Goal: Task Accomplishment & Management: Manage account settings

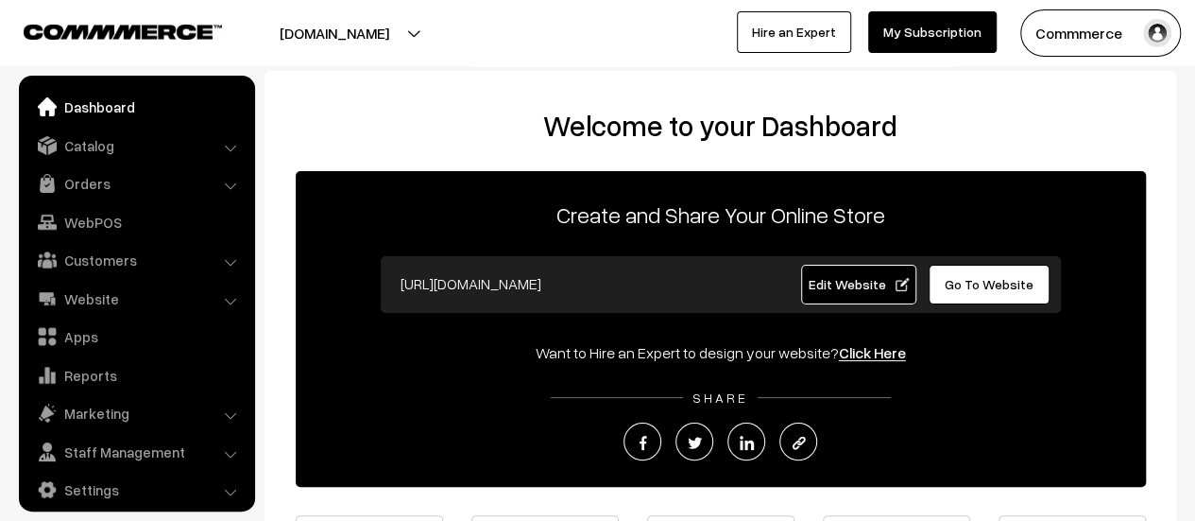
scroll to position [13, 0]
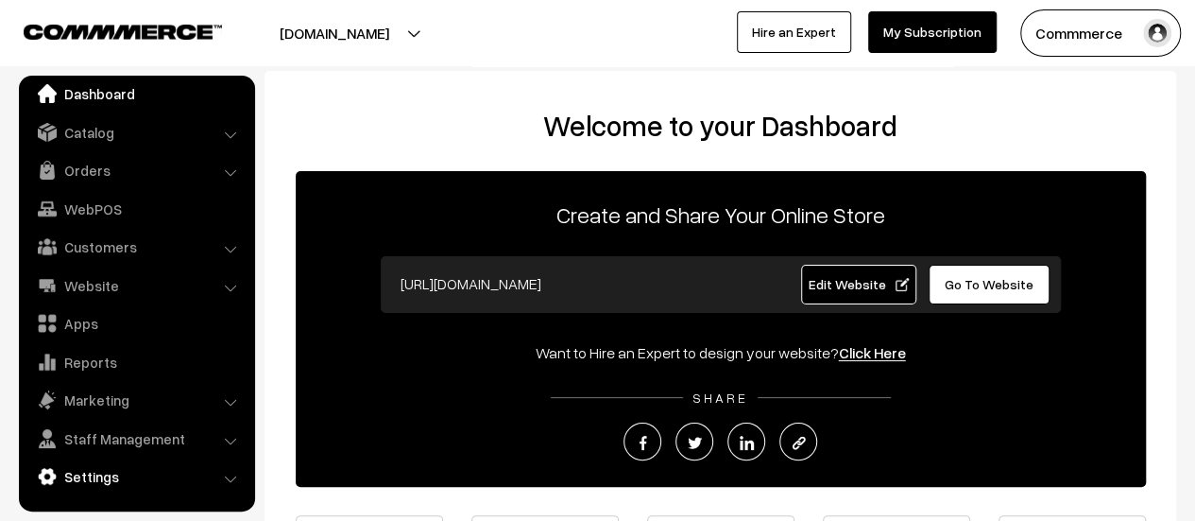
click at [108, 475] on link "Settings" at bounding box center [136, 476] width 225 height 34
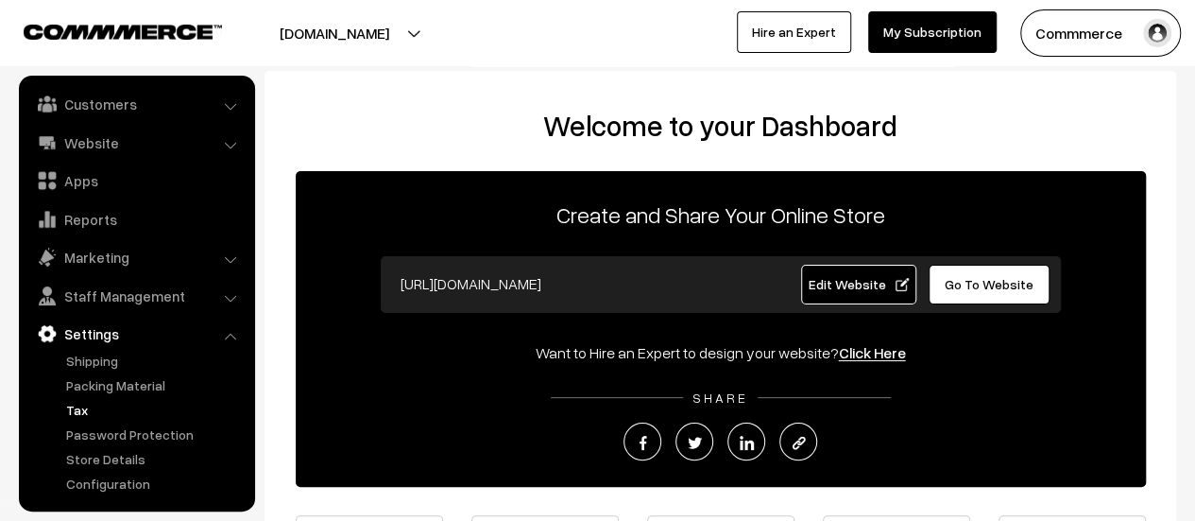
scroll to position [189, 0]
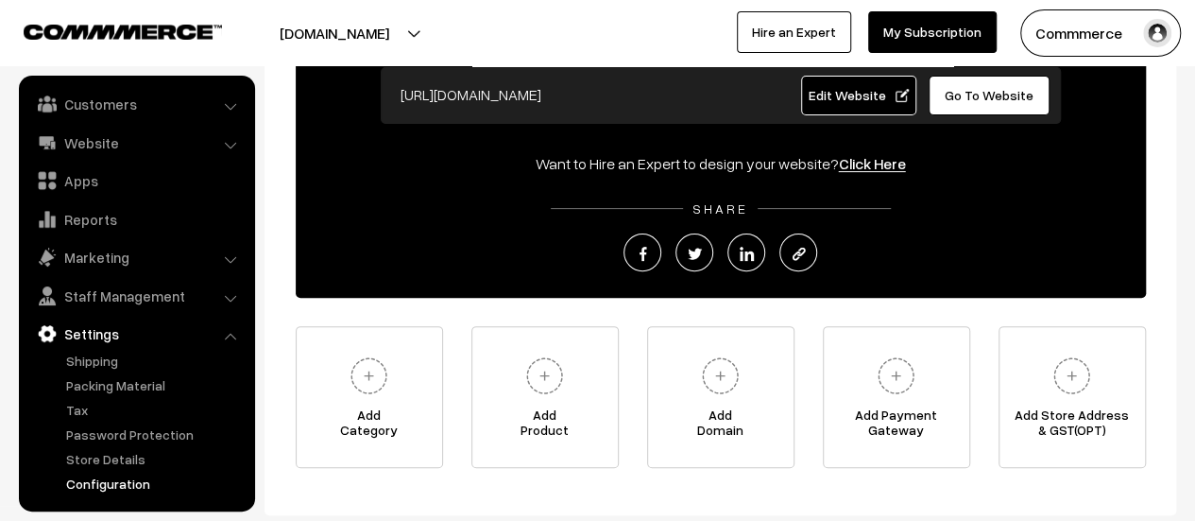
click at [131, 483] on link "Configuration" at bounding box center [154, 483] width 187 height 20
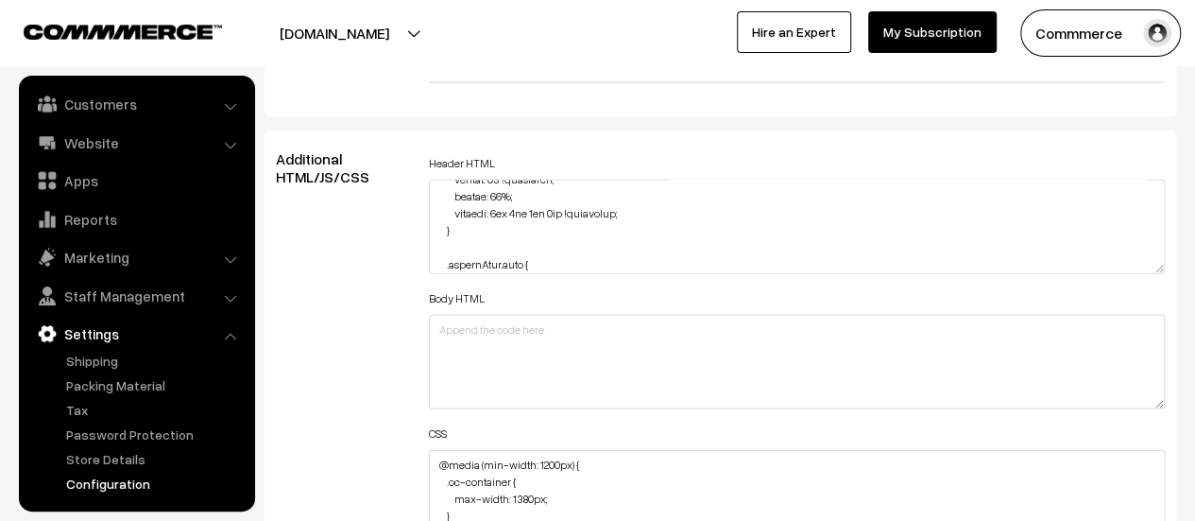
scroll to position [1568, 0]
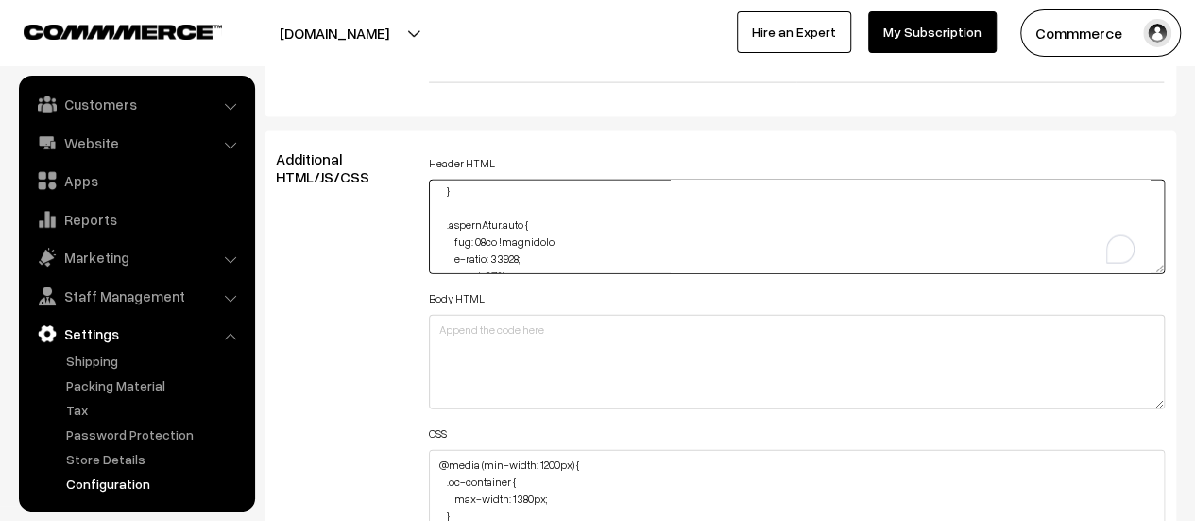
click at [511, 185] on textarea "To enrich screen reader interactions, please activate Accessibility in Grammarl…" at bounding box center [797, 227] width 736 height 94
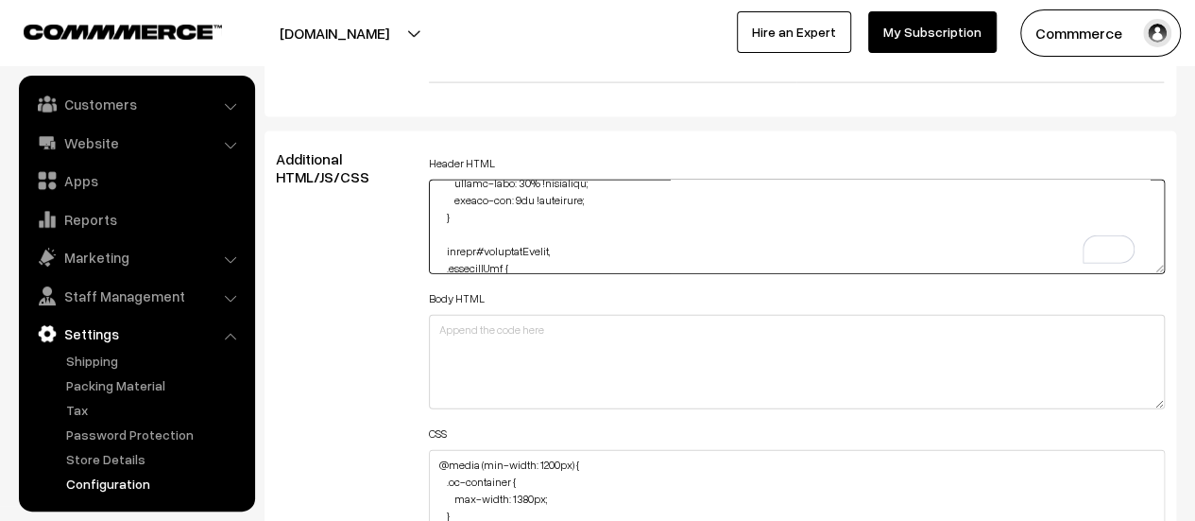
drag, startPoint x: 499, startPoint y: 226, endPoint x: 473, endPoint y: 209, distance: 30.7
click at [473, 209] on textarea "To enrich screen reader interactions, please activate Accessibility in Grammarl…" at bounding box center [797, 227] width 736 height 94
click at [491, 254] on textarea "To enrich screen reader interactions, please activate Accessibility in Grammarl…" at bounding box center [797, 227] width 736 height 94
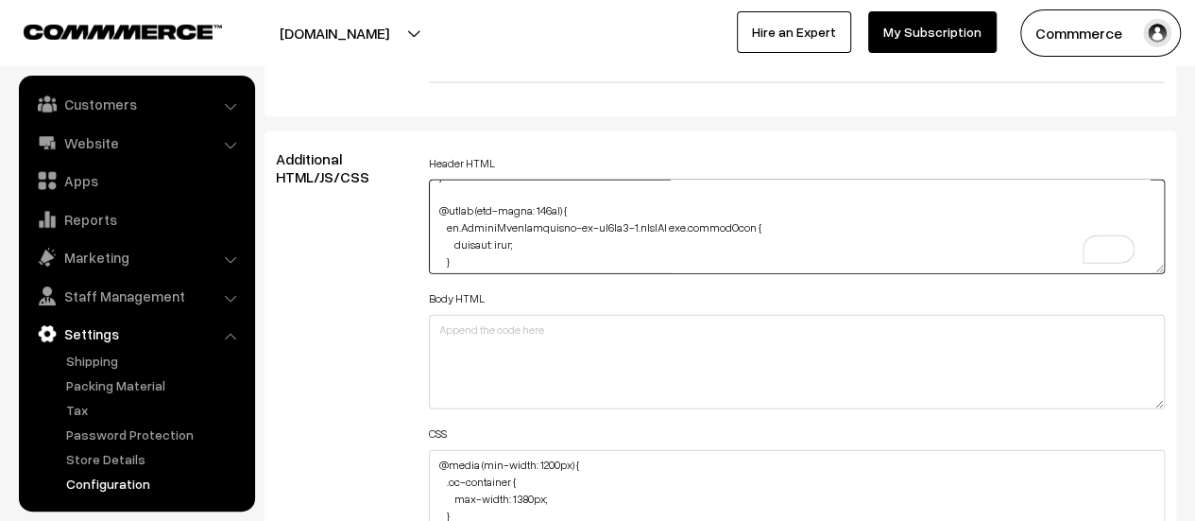
drag, startPoint x: 458, startPoint y: 258, endPoint x: 437, endPoint y: 207, distance: 55.5
click at [437, 207] on textarea "To enrich screen reader interactions, please activate Accessibility in Grammarl…" at bounding box center [797, 227] width 736 height 94
drag, startPoint x: 443, startPoint y: 221, endPoint x: 492, endPoint y: 251, distance: 57.7
click at [492, 251] on textarea "To enrich screen reader interactions, please activate Accessibility in Grammarl…" at bounding box center [797, 227] width 736 height 94
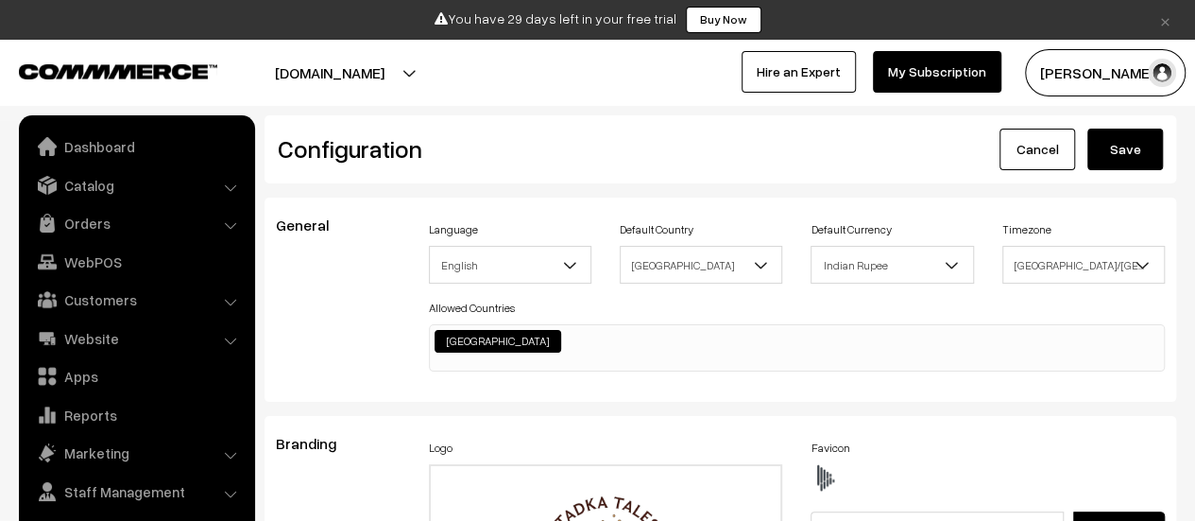
scroll to position [1520, 0]
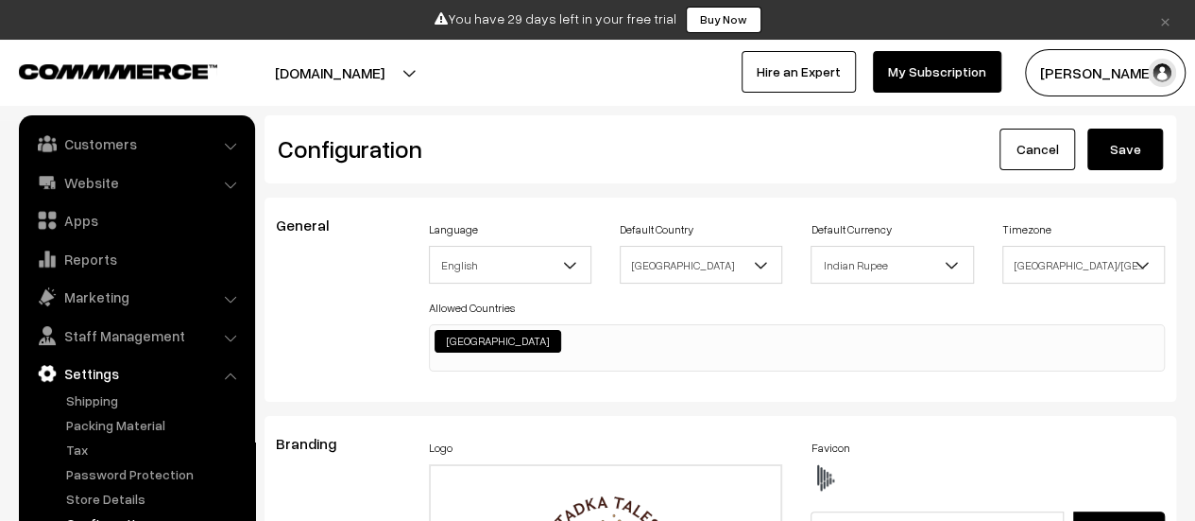
click at [1166, 21] on link "×" at bounding box center [1166, 20] width 26 height 23
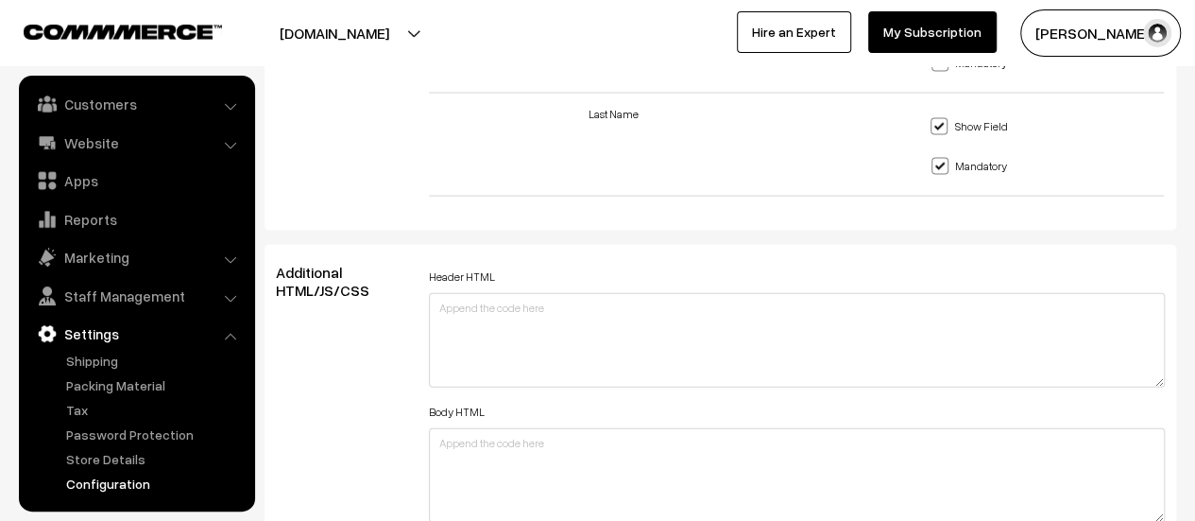
scroll to position [2079, 0]
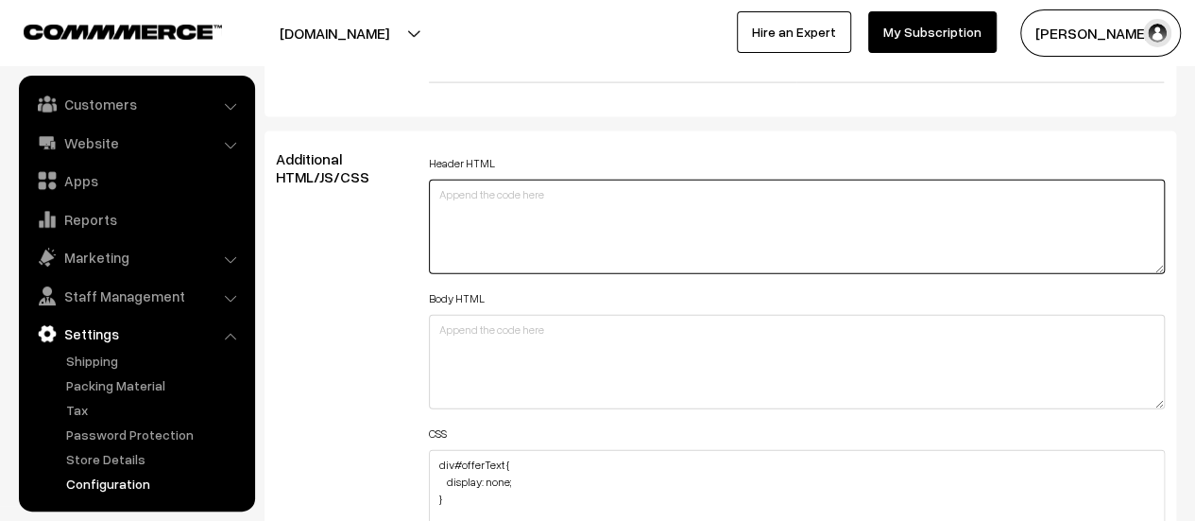
click at [516, 214] on textarea at bounding box center [797, 227] width 736 height 94
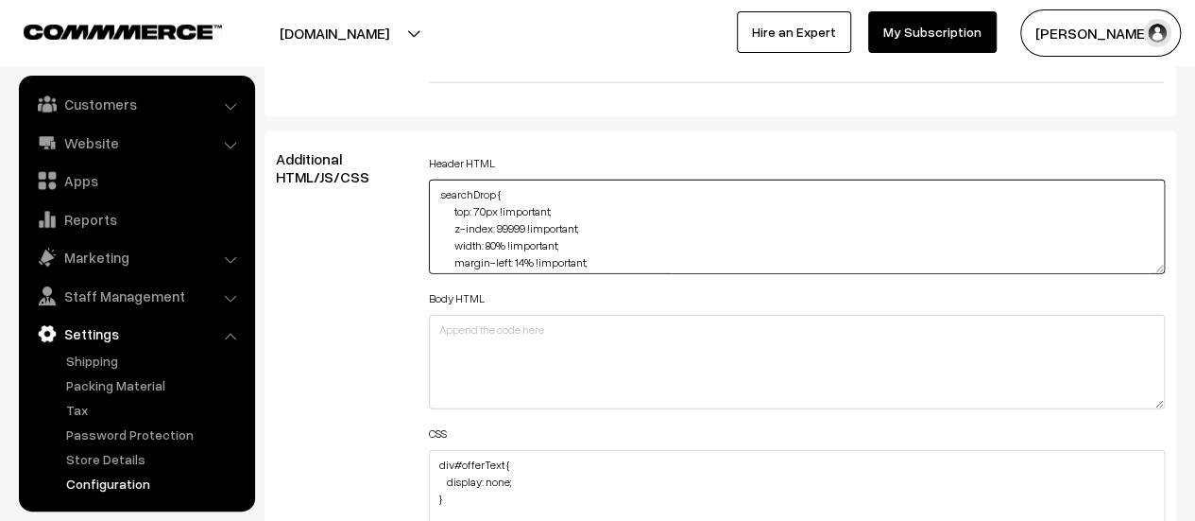
scroll to position [428, 0]
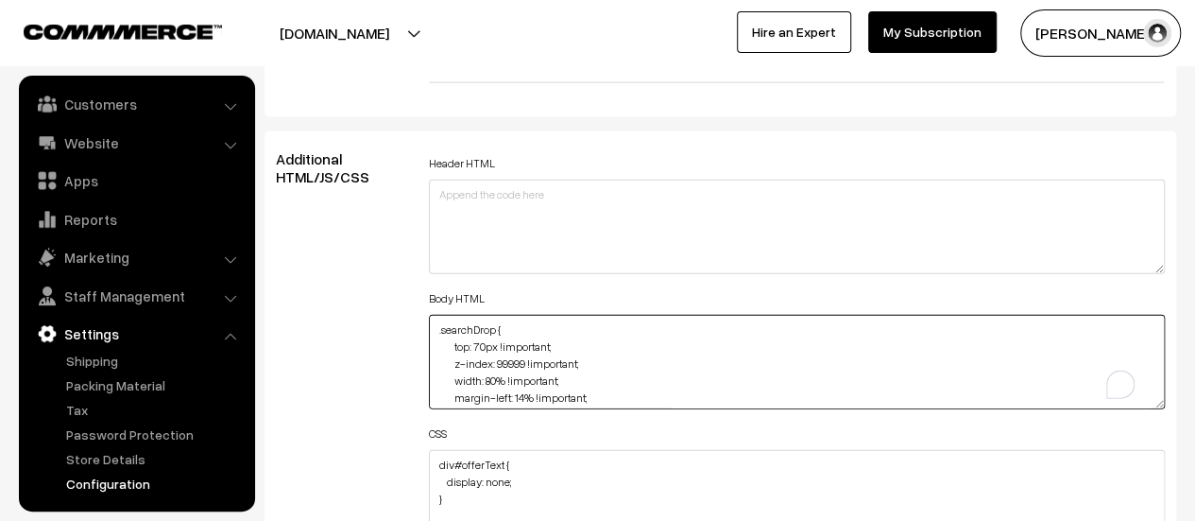
drag, startPoint x: 486, startPoint y: 390, endPoint x: 424, endPoint y: 270, distance: 134.8
click at [424, 270] on div "Header HTML Body HTML .searchDrop { top: 70px !important; z-index: 99999 !impor…" at bounding box center [797, 488] width 764 height 676
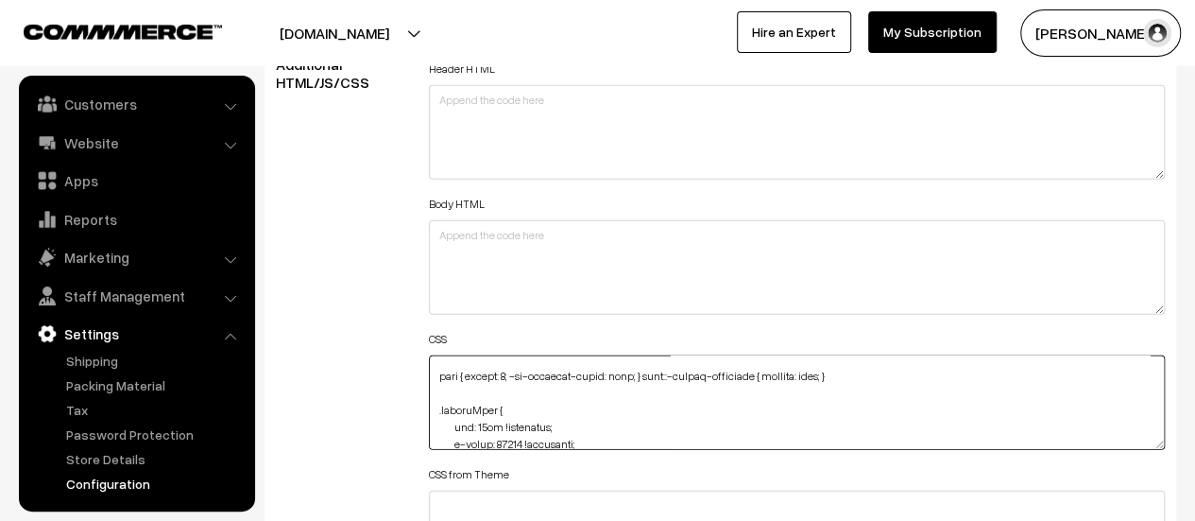
scroll to position [836, 0]
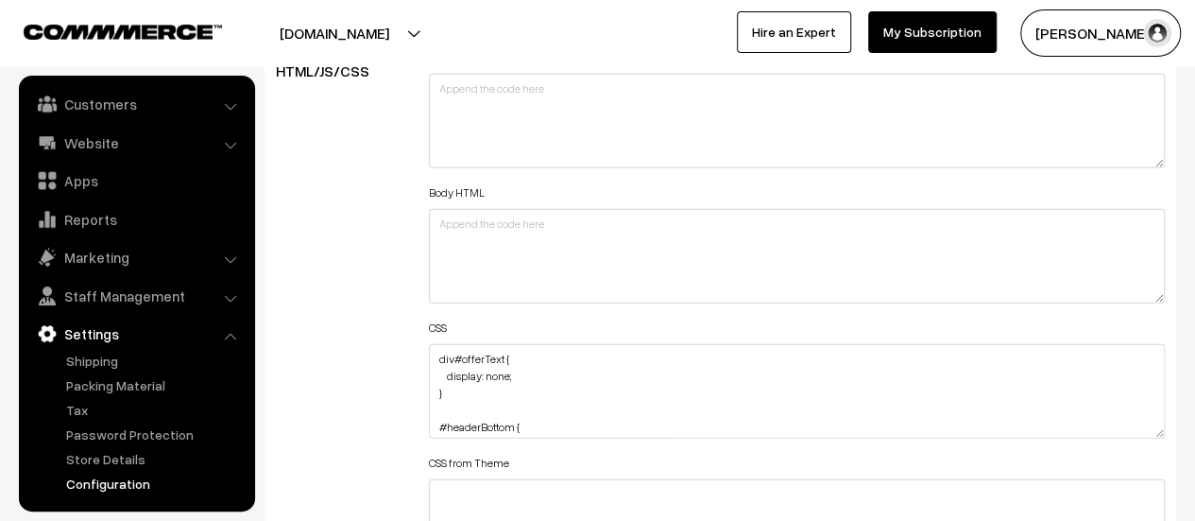
scroll to position [2268, 0]
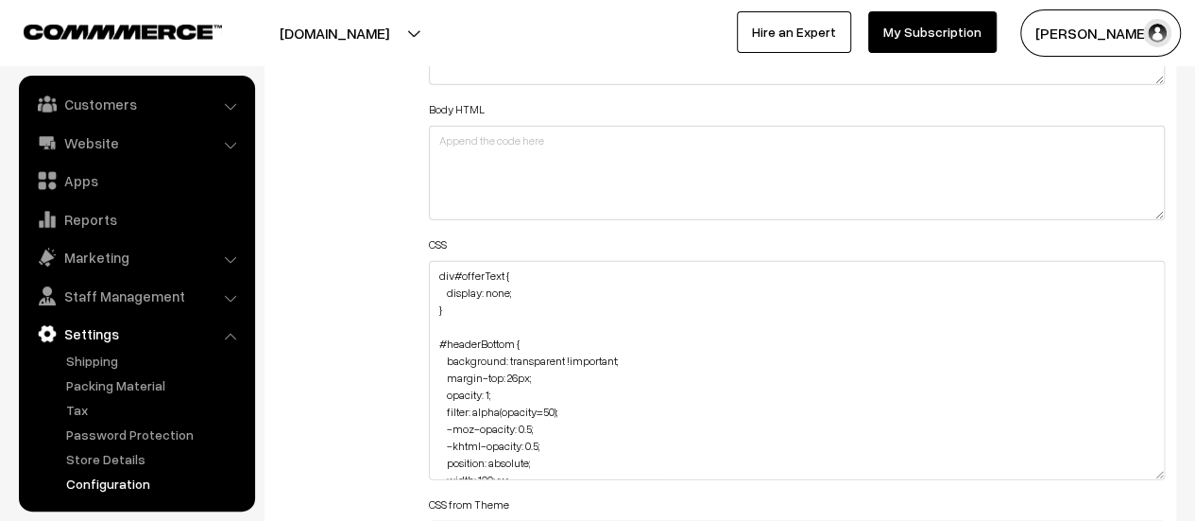
drag, startPoint x: 1160, startPoint y: 344, endPoint x: 1113, endPoint y: 544, distance: 205.8
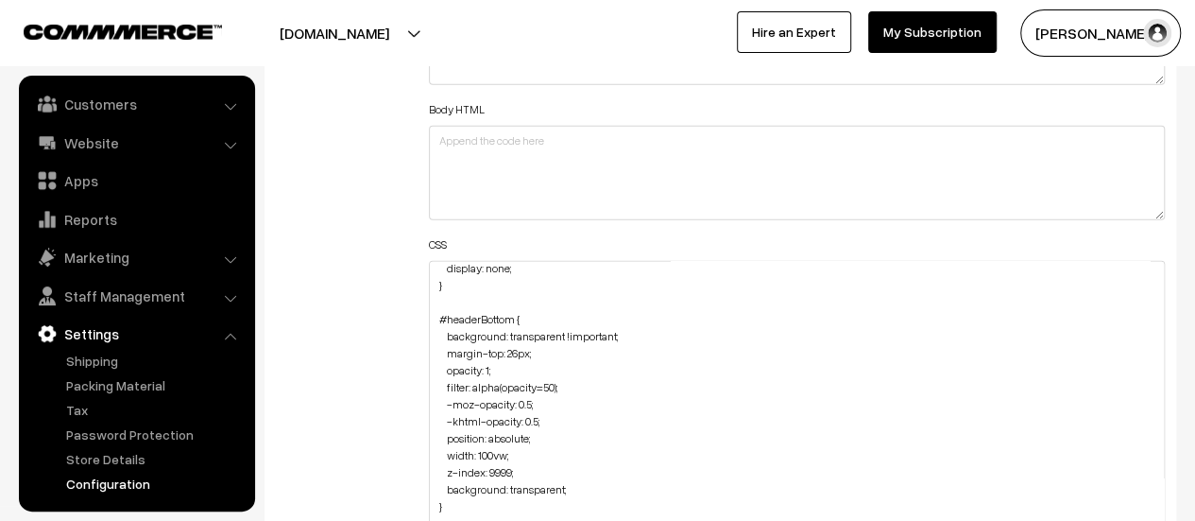
scroll to position [58, 0]
click at [884, 496] on textarea "div#offerText { display: none; } #headerBottom { background: transparent !impor…" at bounding box center [797, 408] width 736 height 295
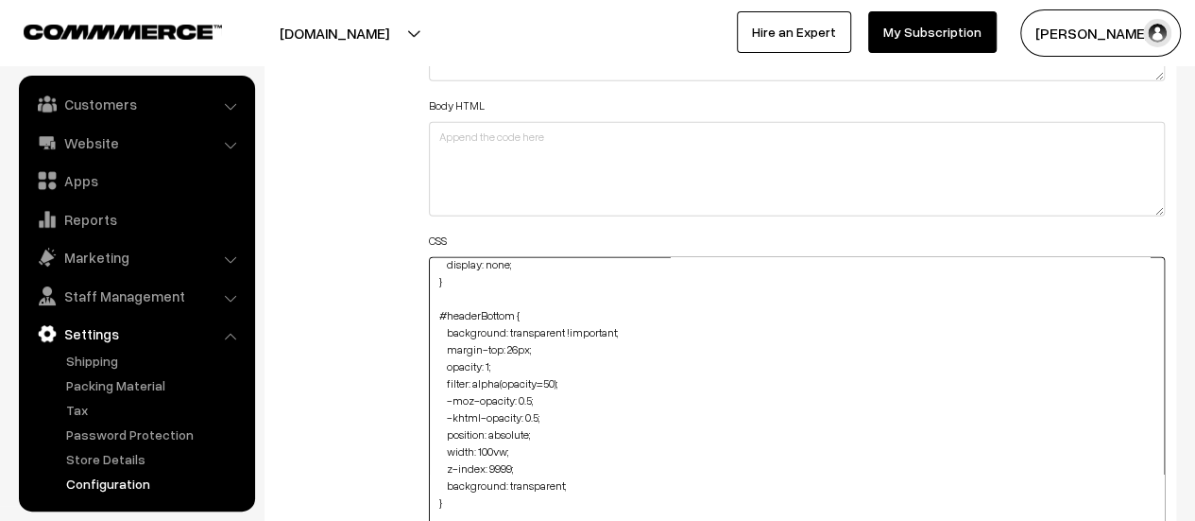
scroll to position [2289, 0]
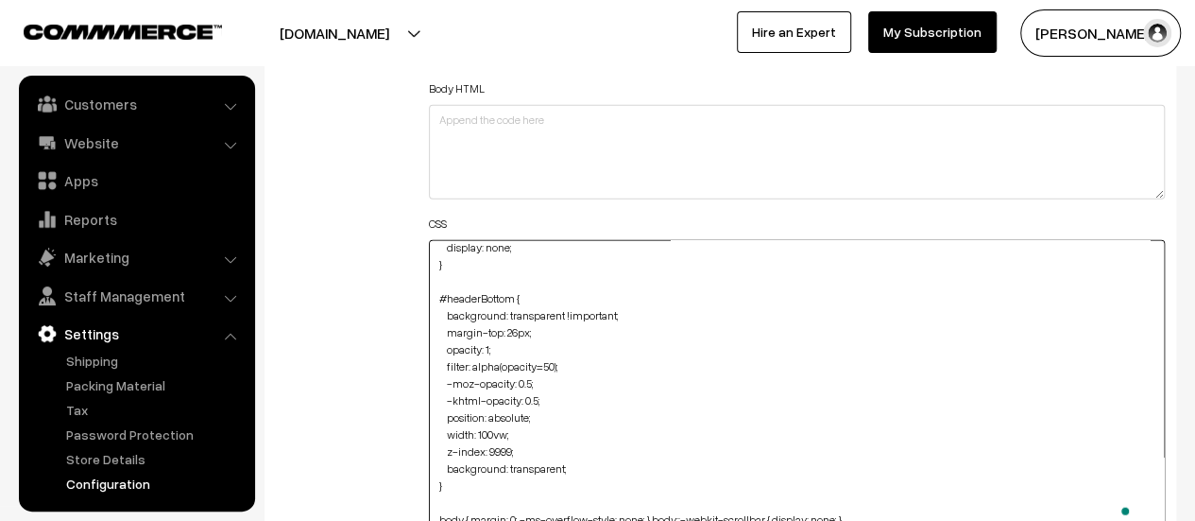
paste textarea ".searchDrop.open Specificity: (0,2,0) { margin-top: -106px; height: 96px; z-ind…"
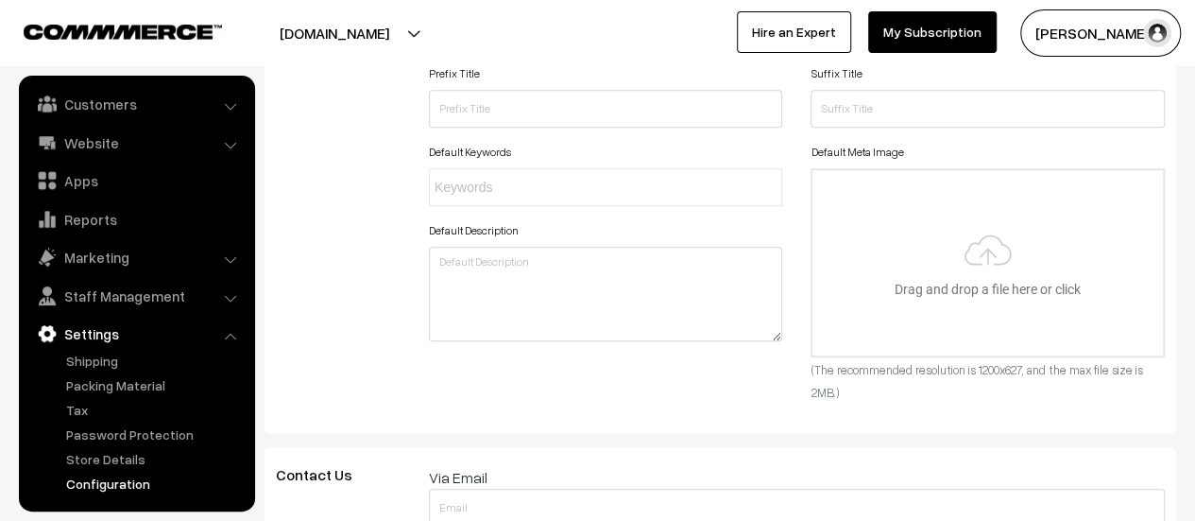
scroll to position [0, 0]
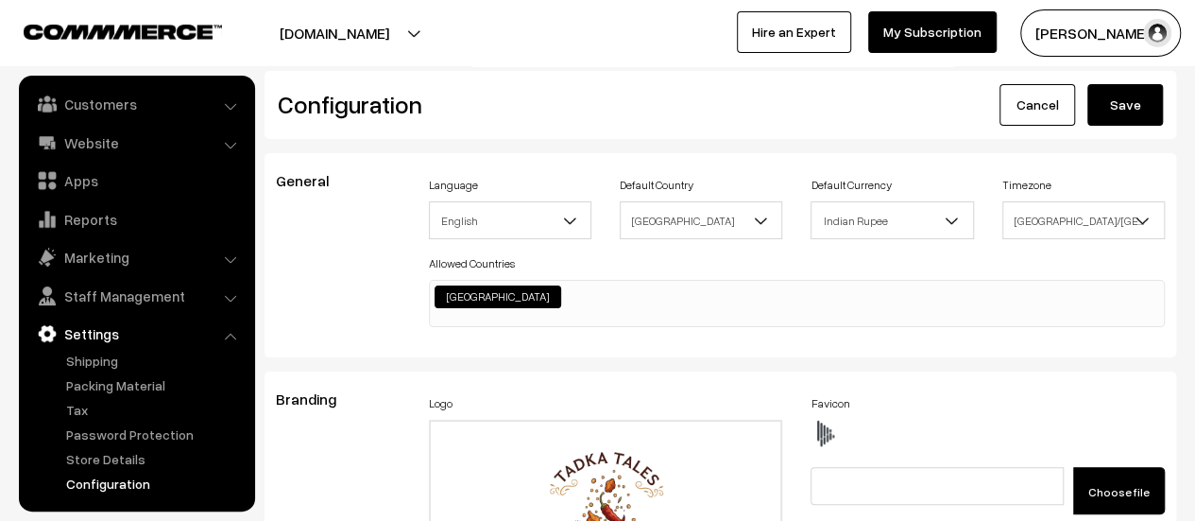
type textarea "div#offerText { display: none; } #headerBottom { background: transparent !impor…"
click at [1114, 105] on button "Save" at bounding box center [1126, 105] width 76 height 42
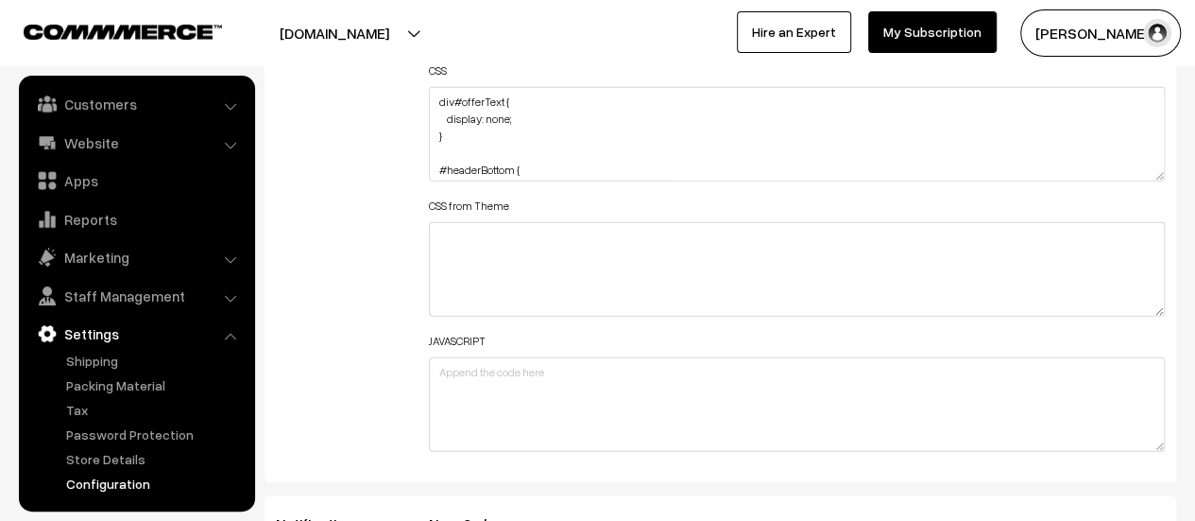
scroll to position [2457, 0]
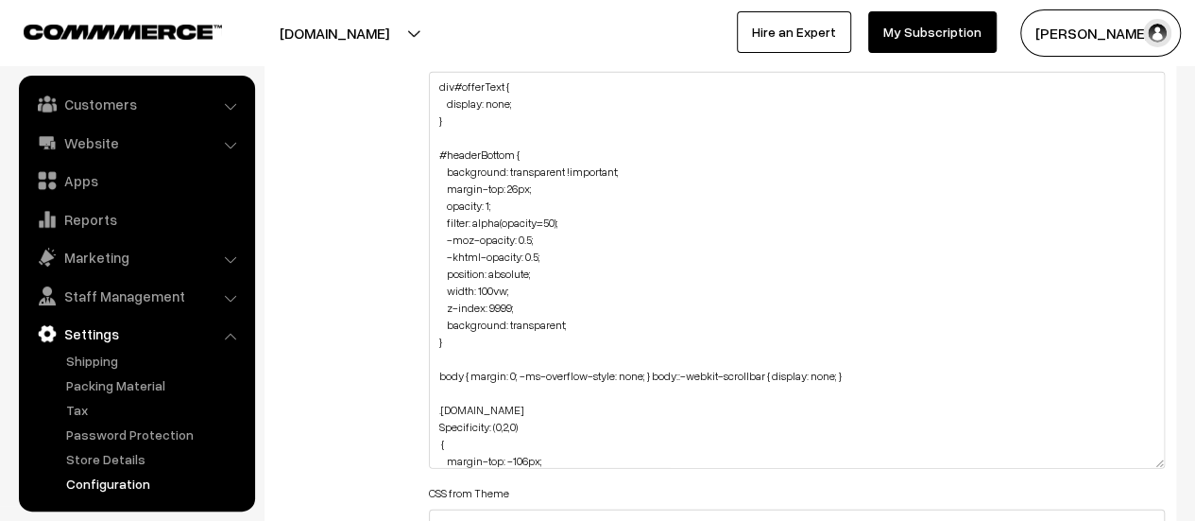
drag, startPoint x: 1156, startPoint y: 159, endPoint x: 1152, endPoint y: 461, distance: 302.4
click at [1152, 461] on textarea "div#offerText { display: none; } #headerBottom { background: transparent !impor…" at bounding box center [797, 270] width 736 height 397
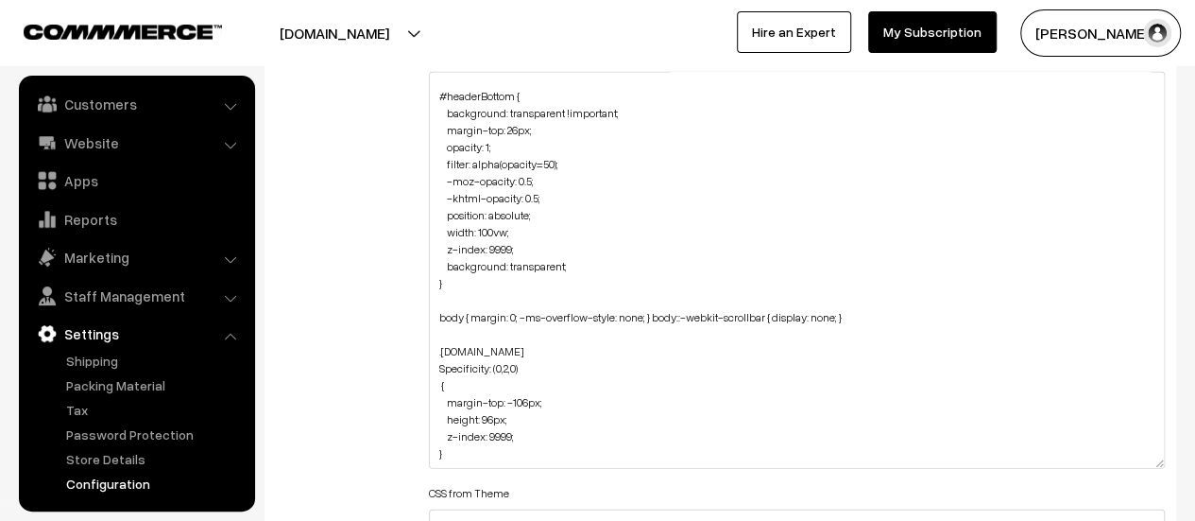
scroll to position [92, 0]
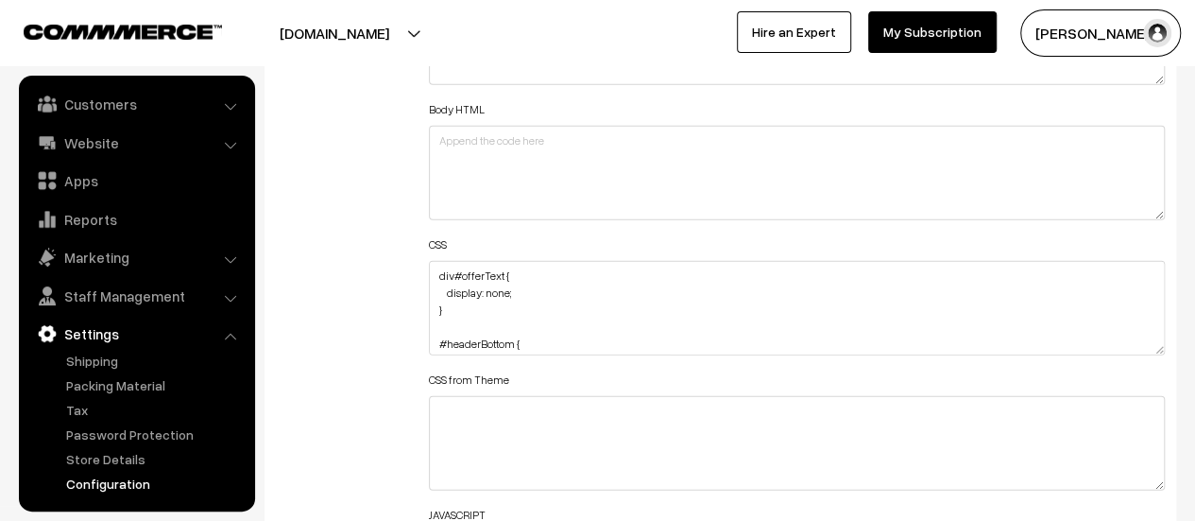
scroll to position [94, 0]
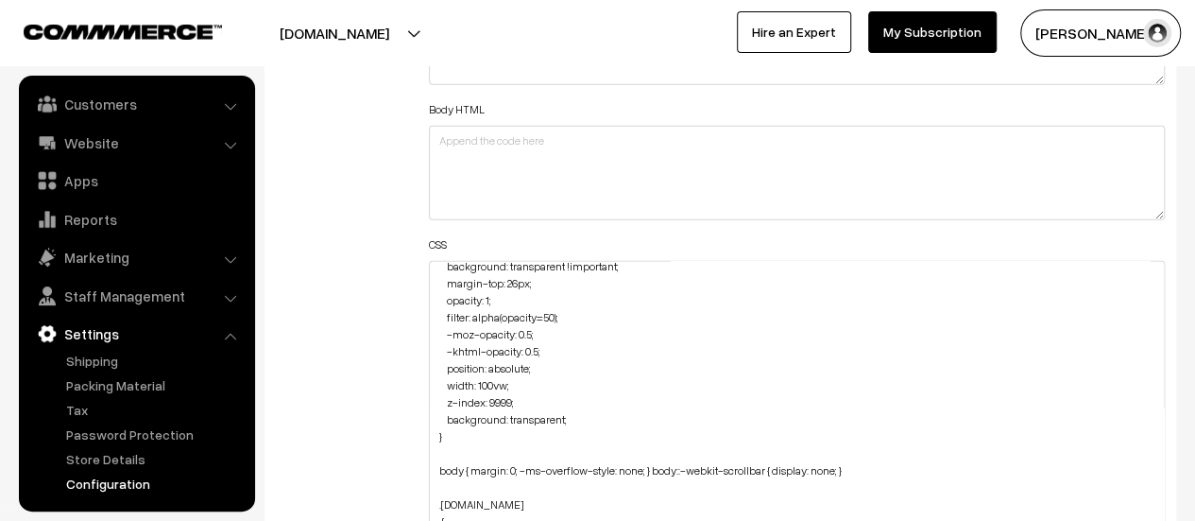
drag, startPoint x: 1160, startPoint y: 346, endPoint x: 1129, endPoint y: 532, distance: 188.7
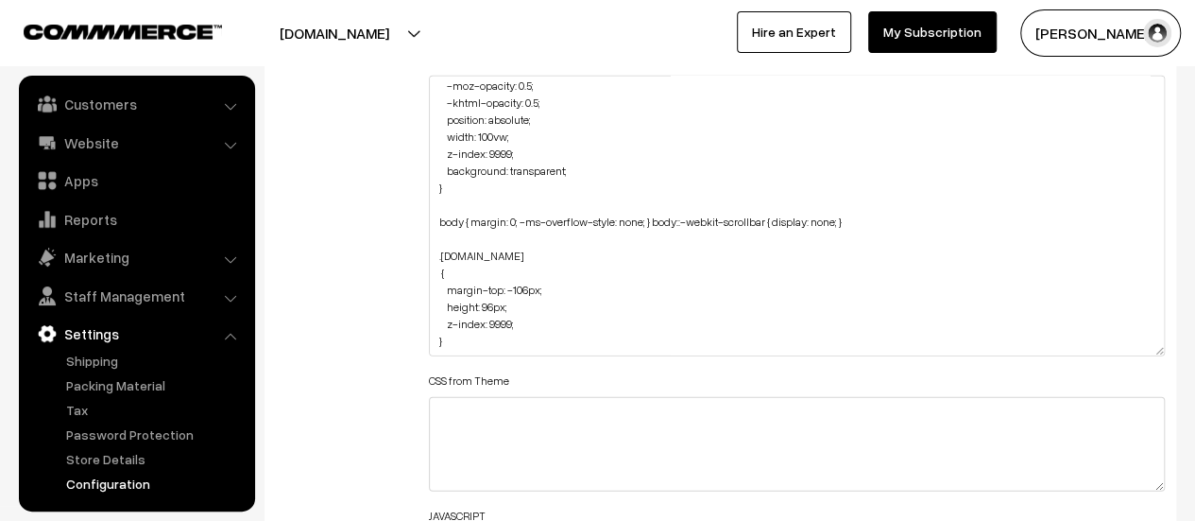
scroll to position [2457, 0]
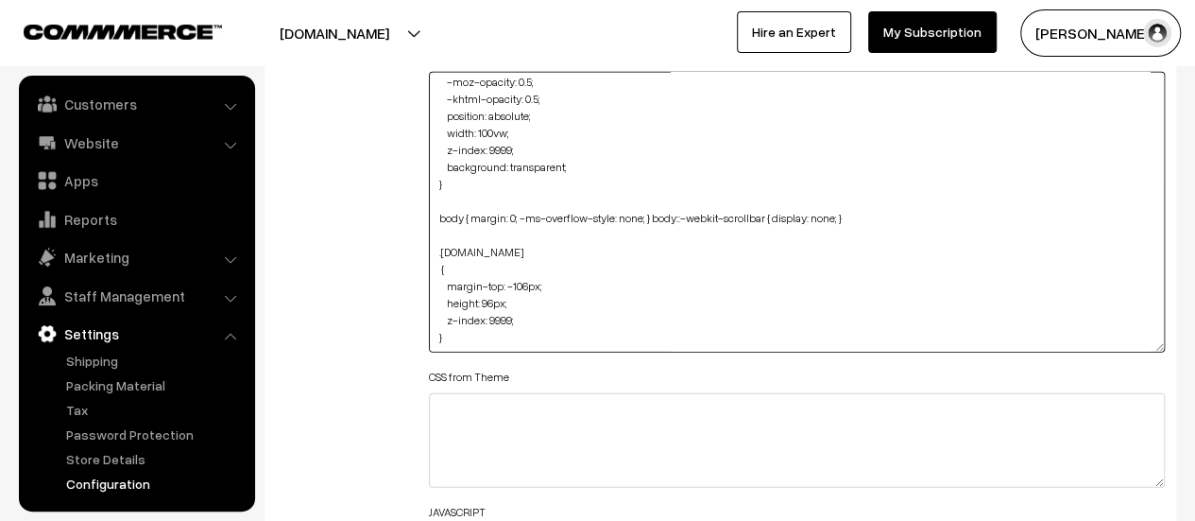
click at [494, 319] on textarea "div#offerText { display: none; } #headerBottom { background: transparent !impor…" at bounding box center [797, 212] width 736 height 281
paste textarea ".css-19bb58m { visibility: visible; flex: 1 1 auto; display: inline-grid ; grid…"
click at [494, 319] on textarea "div#offerText { display: none; } #headerBottom { background: transparent !impor…" at bounding box center [797, 212] width 736 height 281
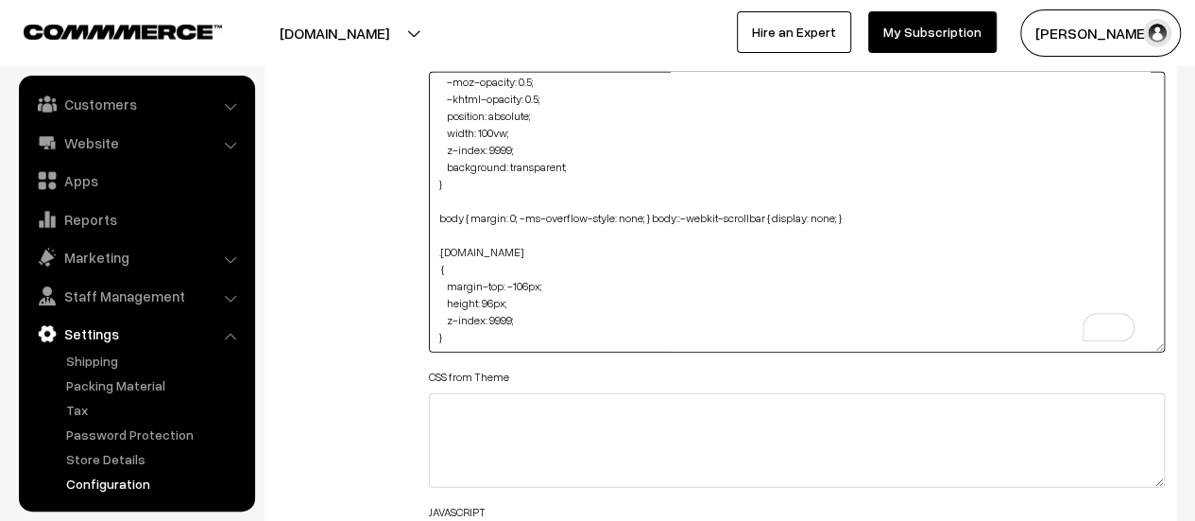
paste textarea ".css-19bb58m { visibility: visible; flex: 1 1 auto; display: inline-grid ; grid…"
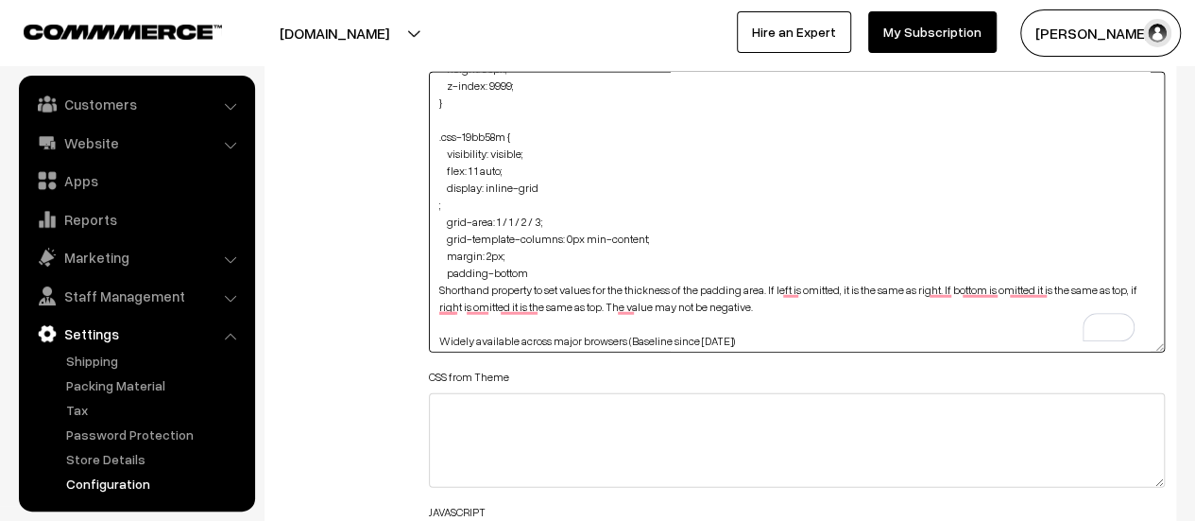
scroll to position [0, 0]
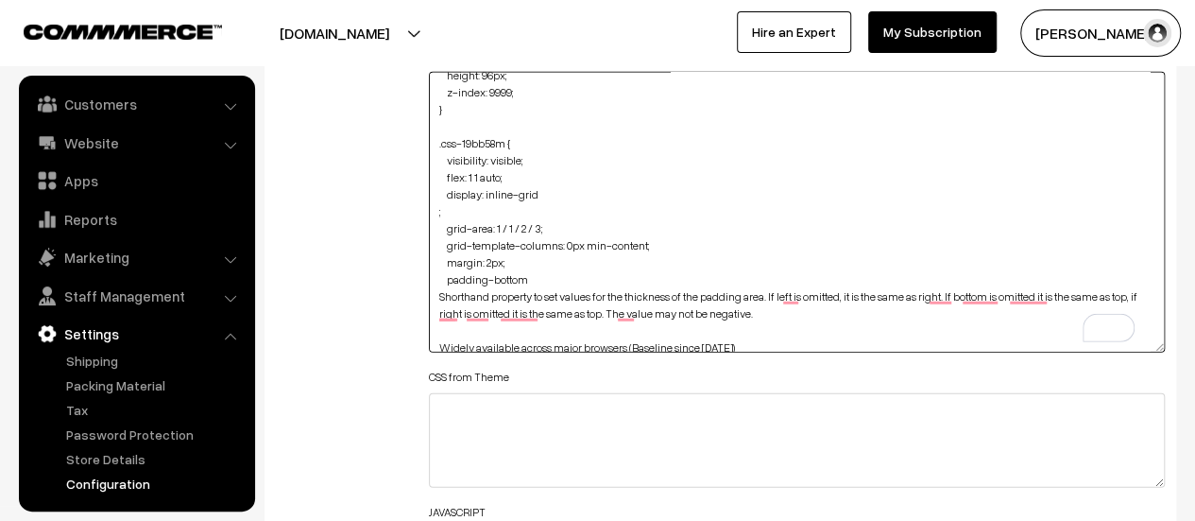
drag, startPoint x: 444, startPoint y: 156, endPoint x: 513, endPoint y: 262, distance: 126.3
click at [513, 262] on textarea "div#offerText { display: none; } #headerBottom { background: transparent !impor…" at bounding box center [797, 212] width 736 height 281
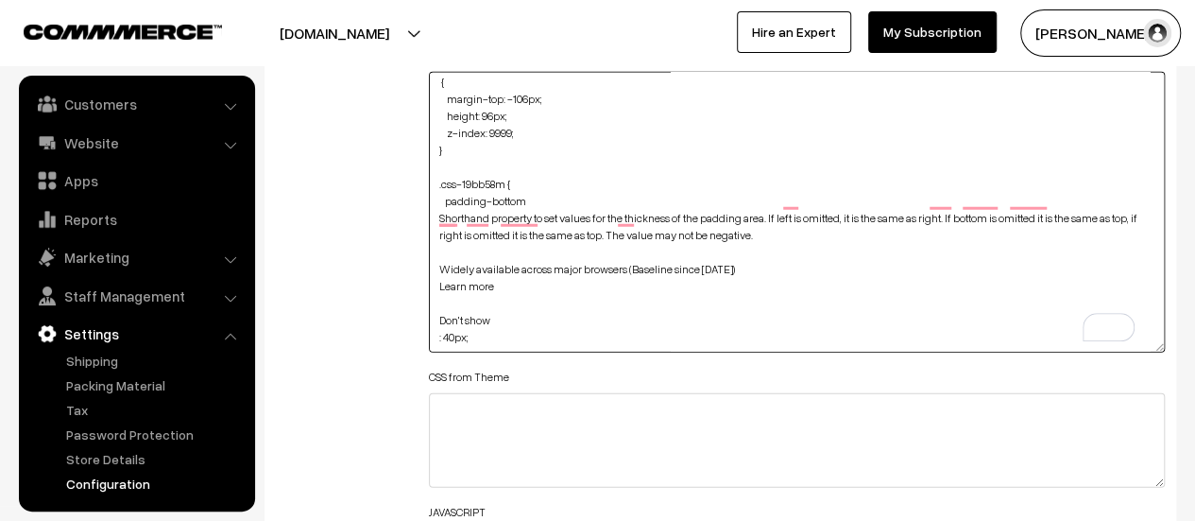
click at [545, 182] on textarea "div#offerText { display: none; } #headerBottom { background: transparent !impor…" at bounding box center [797, 212] width 736 height 281
drag, startPoint x: 495, startPoint y: 300, endPoint x: 436, endPoint y: 201, distance: 115.7
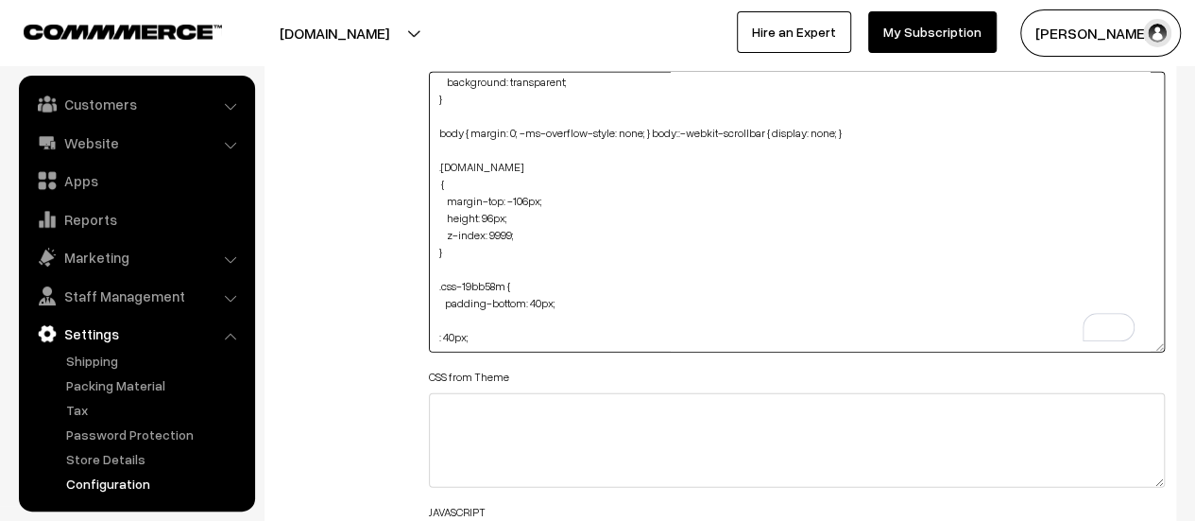
drag, startPoint x: 515, startPoint y: 313, endPoint x: 454, endPoint y: 300, distance: 62.6
click at [454, 300] on textarea "div#offerText { display: none; } #headerBottom { background: transparent !impor…" at bounding box center [797, 212] width 736 height 281
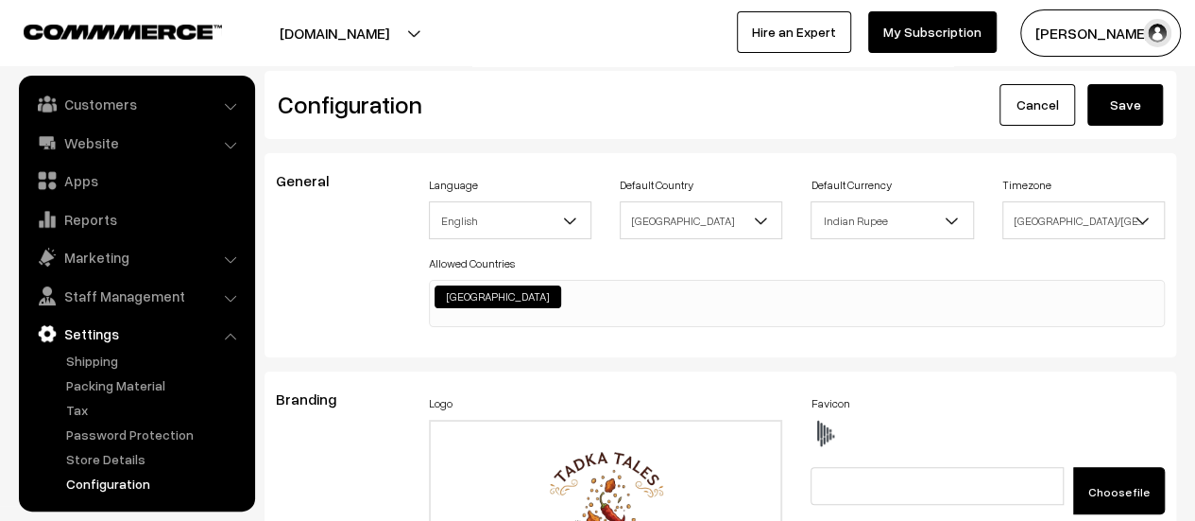
type textarea "div#offerText { display: none; } #headerBottom { background: transparent !impor…"
click at [1120, 105] on button "Save" at bounding box center [1126, 105] width 76 height 42
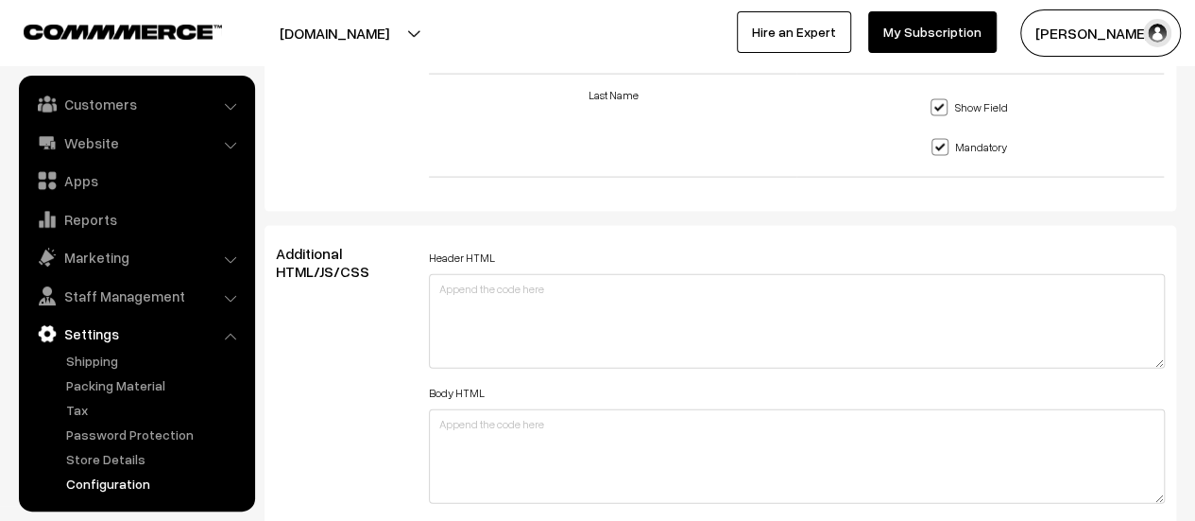
scroll to position [2268, 0]
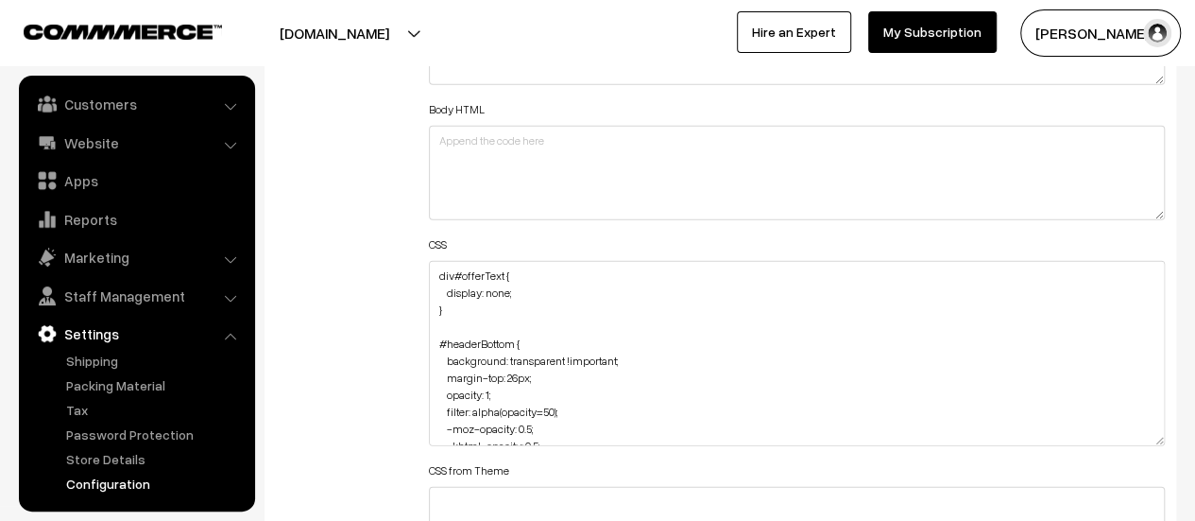
drag, startPoint x: 1155, startPoint y: 346, endPoint x: 1158, endPoint y: 565, distance: 219.2
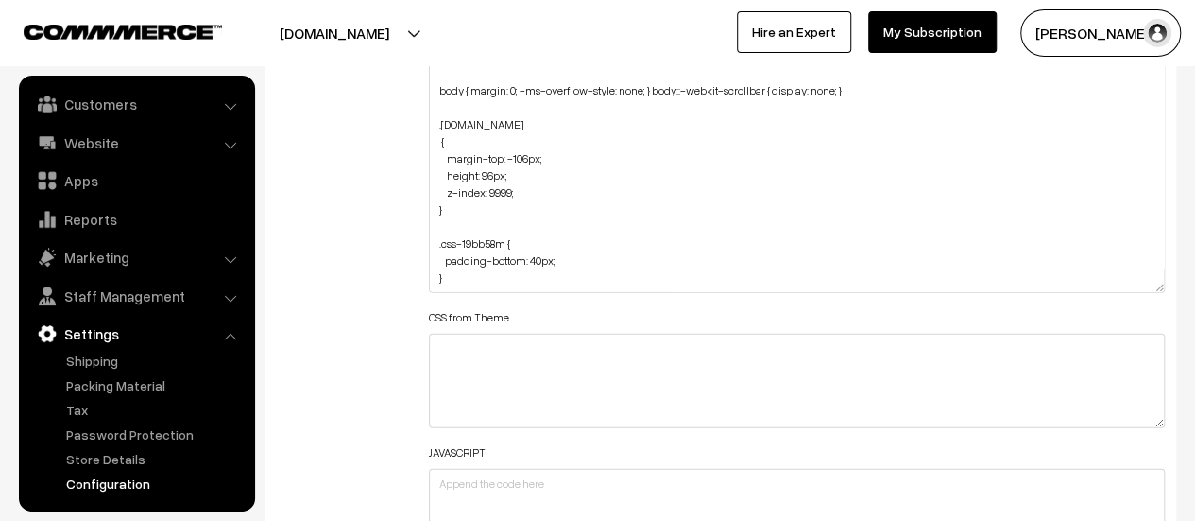
scroll to position [2551, 0]
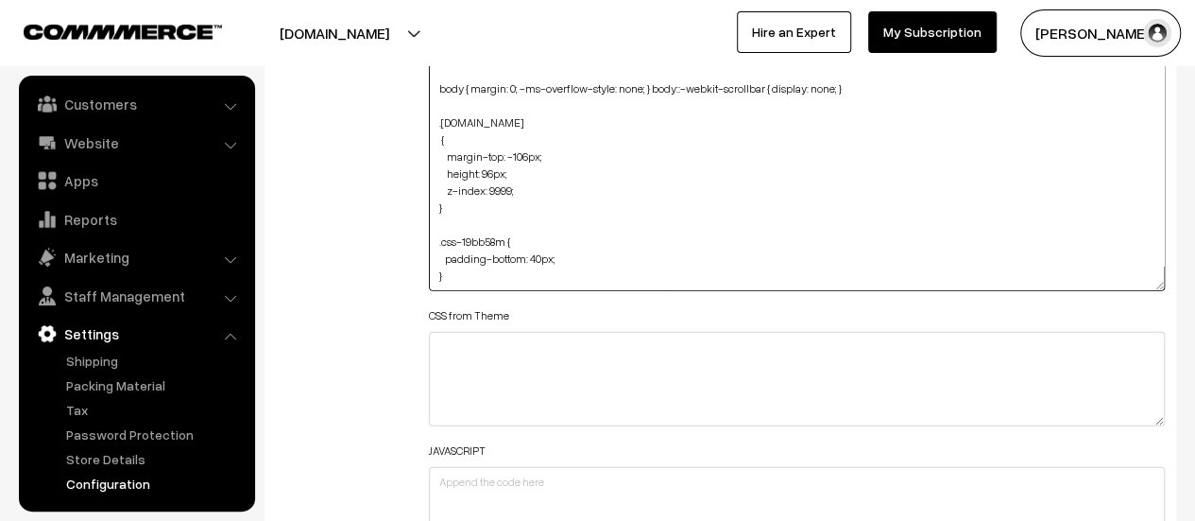
click at [489, 267] on textarea "div#offerText { display: none; } #headerBottom { background: transparent !impor…" at bounding box center [797, 134] width 736 height 314
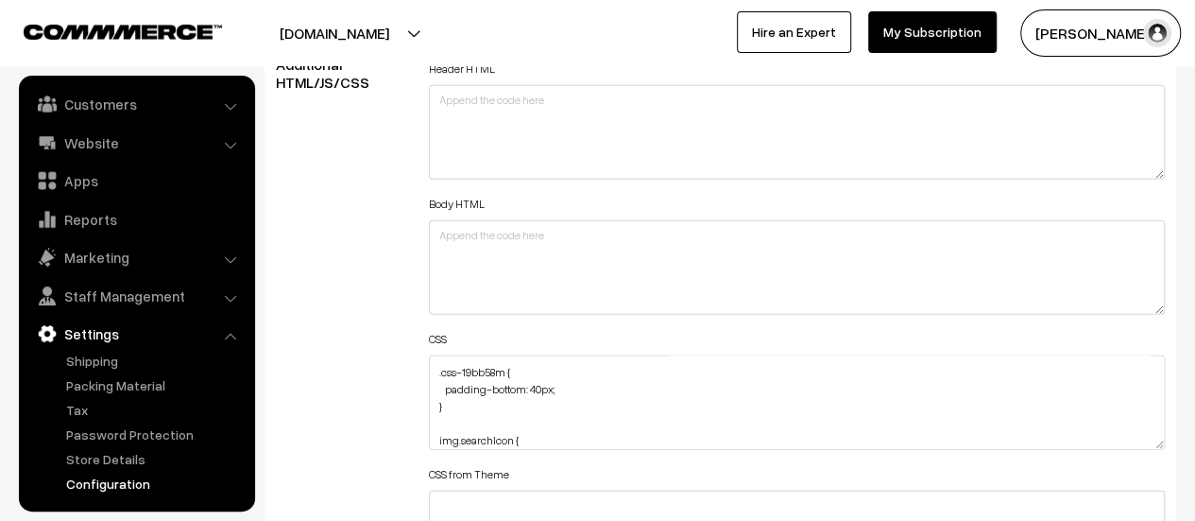
scroll to position [385, 0]
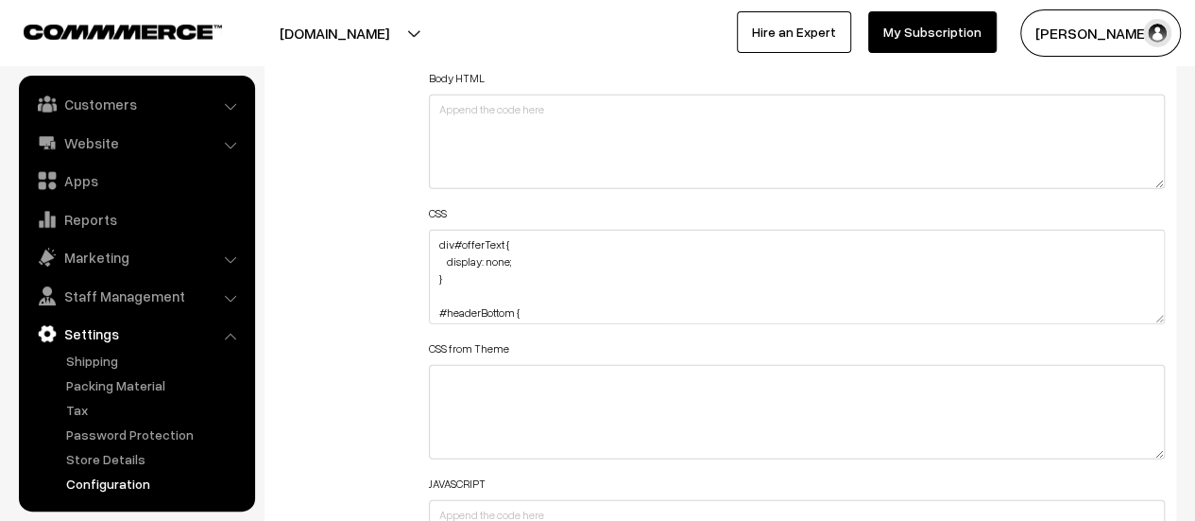
scroll to position [2362, 0]
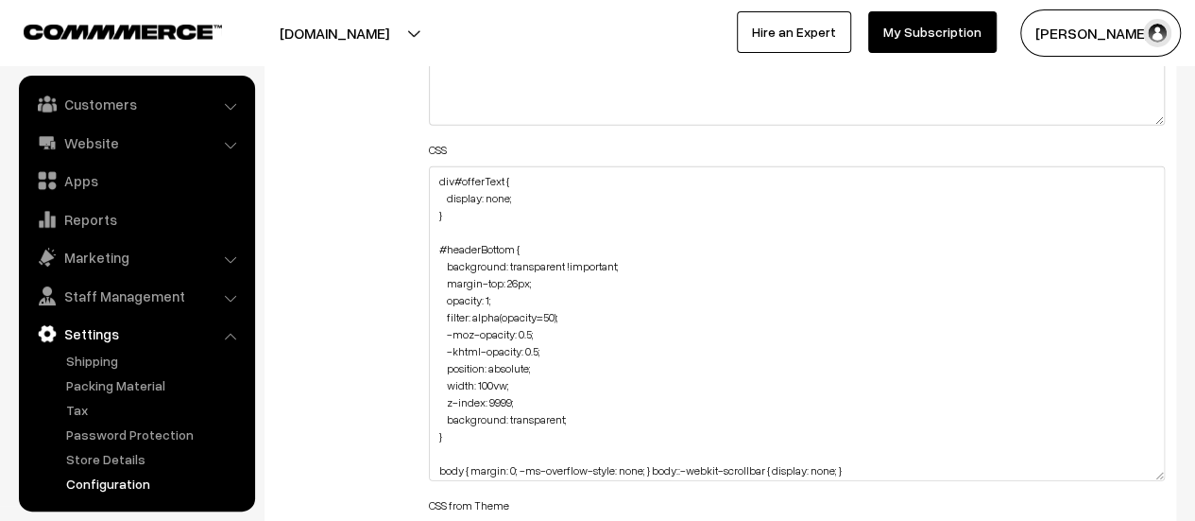
drag, startPoint x: 1160, startPoint y: 250, endPoint x: 1035, endPoint y: 422, distance: 213.0
click at [1132, 477] on textarea "div#offerText { display: none; } #headerBottom { background: transparent !impor…" at bounding box center [797, 323] width 736 height 315
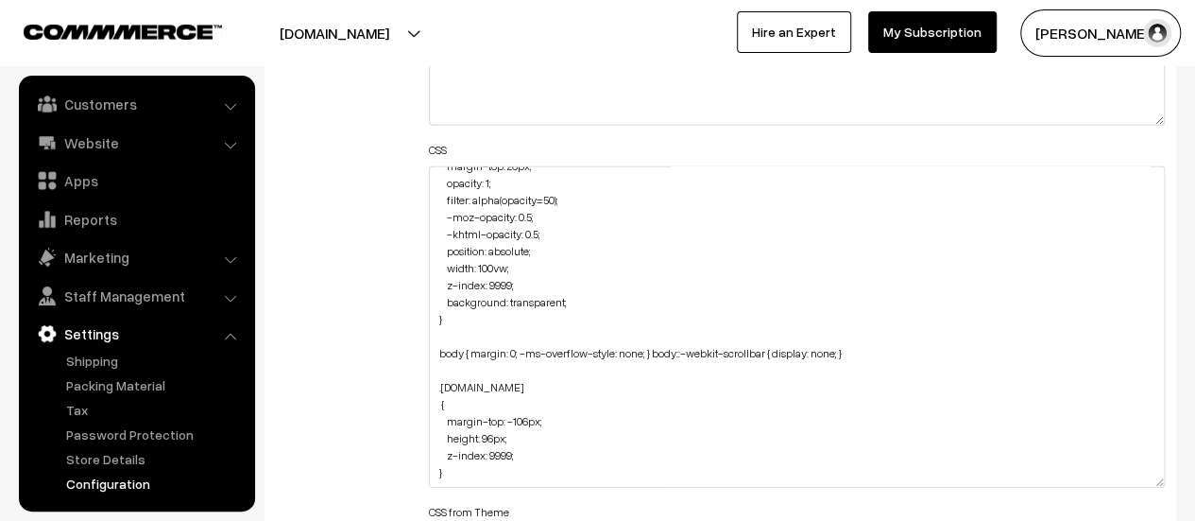
scroll to position [2443, 0]
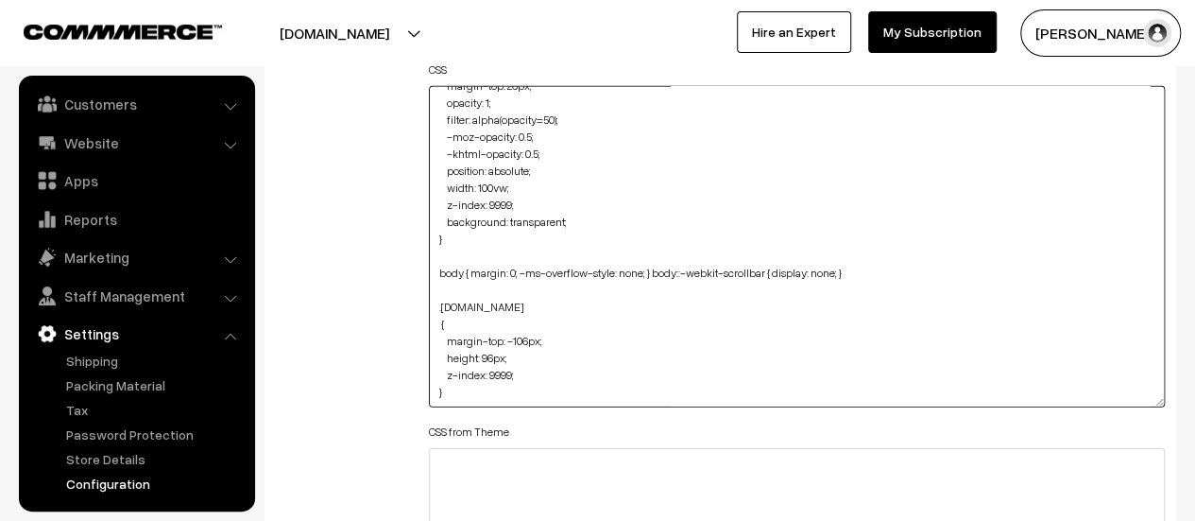
click at [512, 390] on textarea "div#offerText { display: none; } #headerBottom { background: transparent !impor…" at bounding box center [797, 246] width 736 height 321
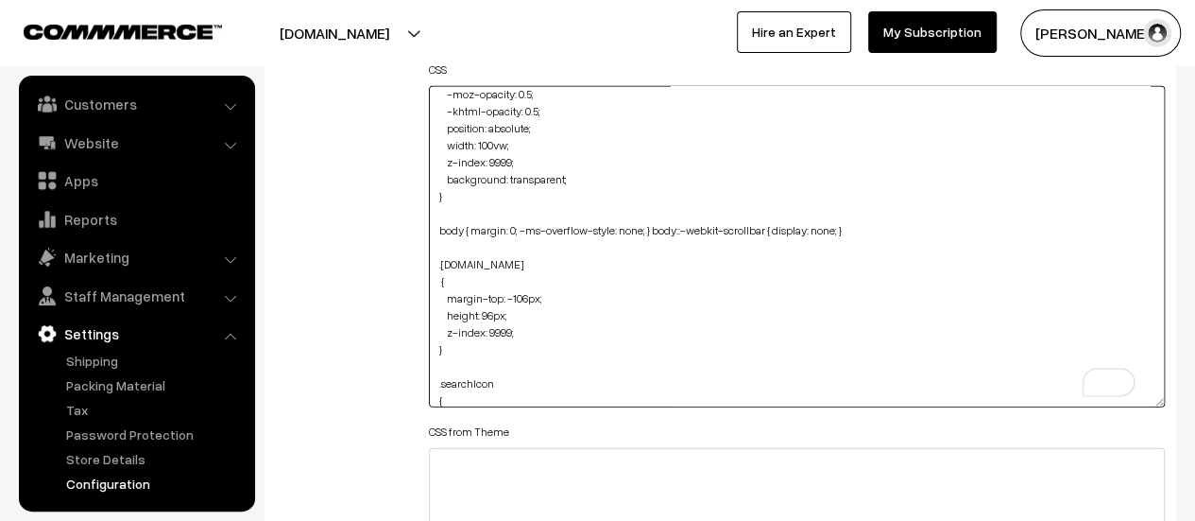
scroll to position [177, 0]
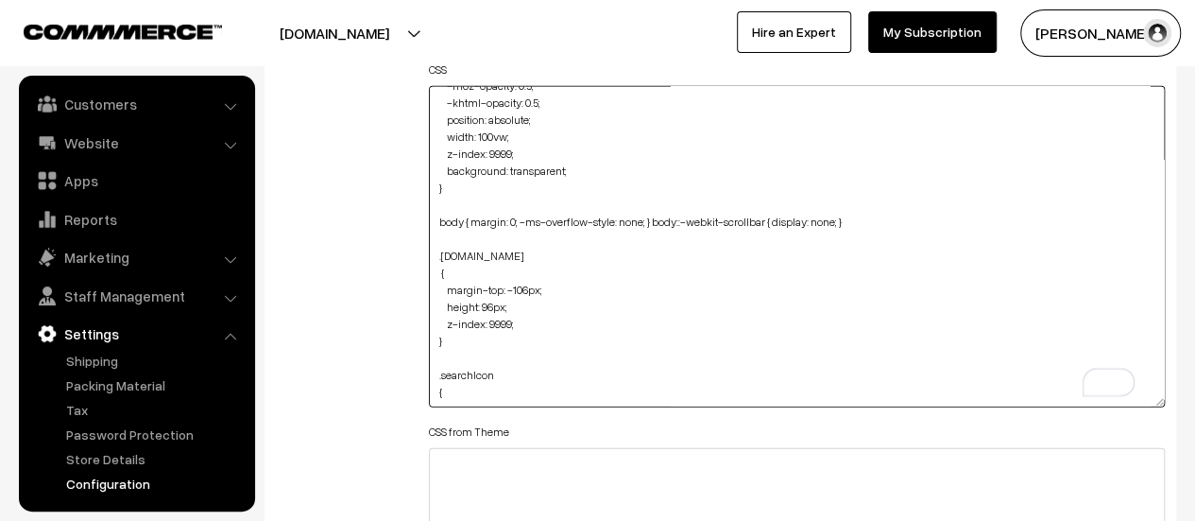
paste textarea "filter: invert(100%) brightness(100%);"
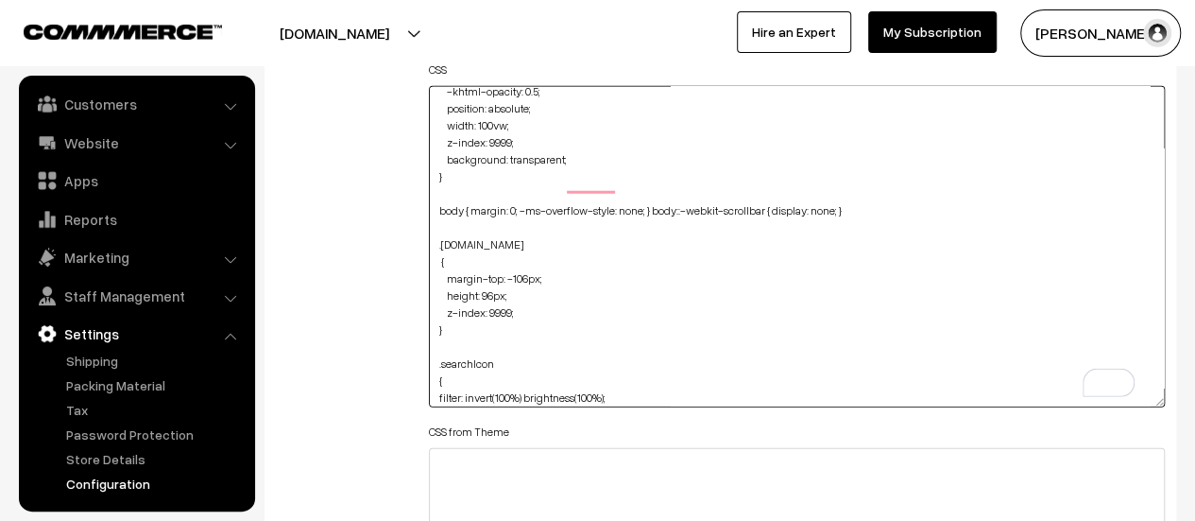
scroll to position [184, 0]
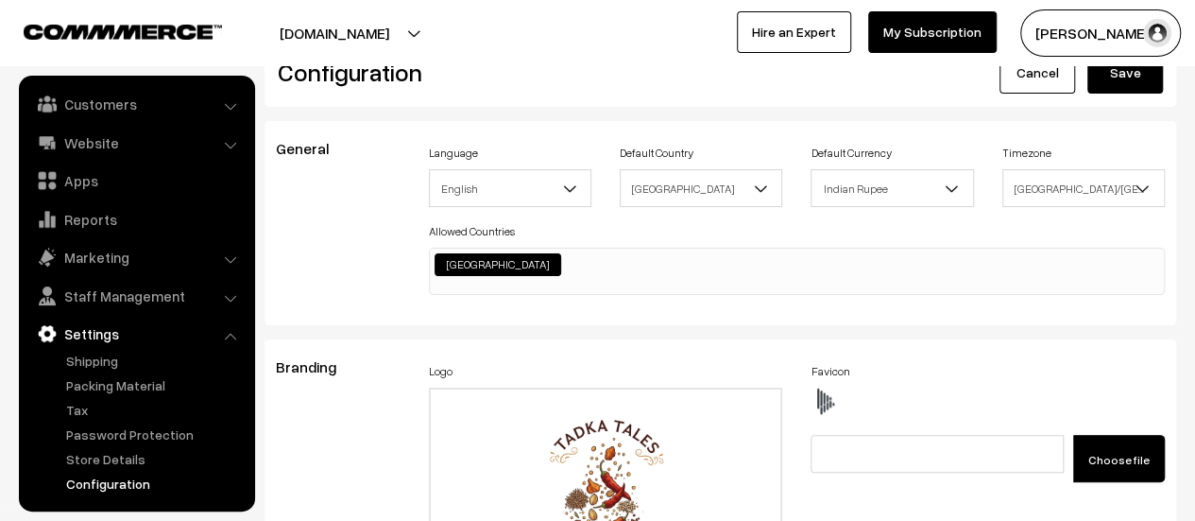
type textarea "div#offerText { display: none; } #headerBottom { background: transparent !impor…"
click at [1116, 78] on button "Save" at bounding box center [1126, 73] width 76 height 42
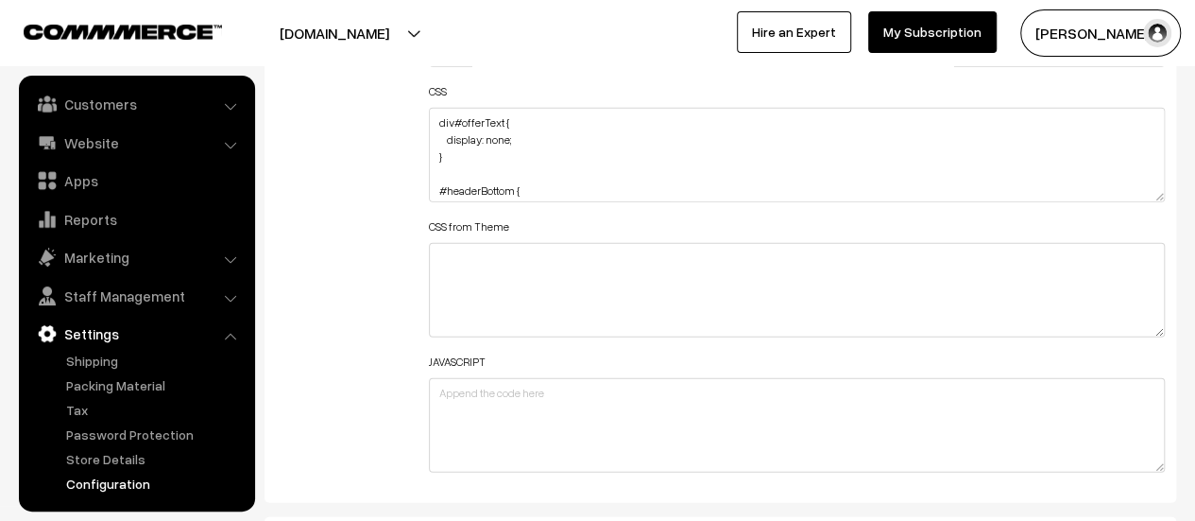
scroll to position [2419, 0]
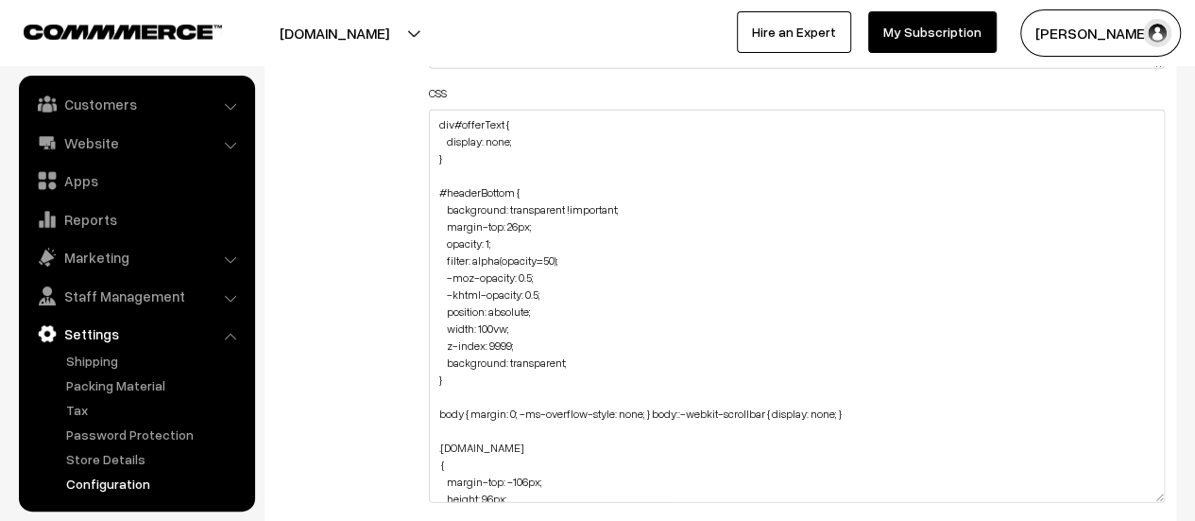
drag, startPoint x: 1158, startPoint y: 194, endPoint x: 1092, endPoint y: 492, distance: 305.8
click at [1092, 492] on textarea "div#offerText { display: none; } #headerBottom { background: transparent !impor…" at bounding box center [797, 306] width 736 height 393
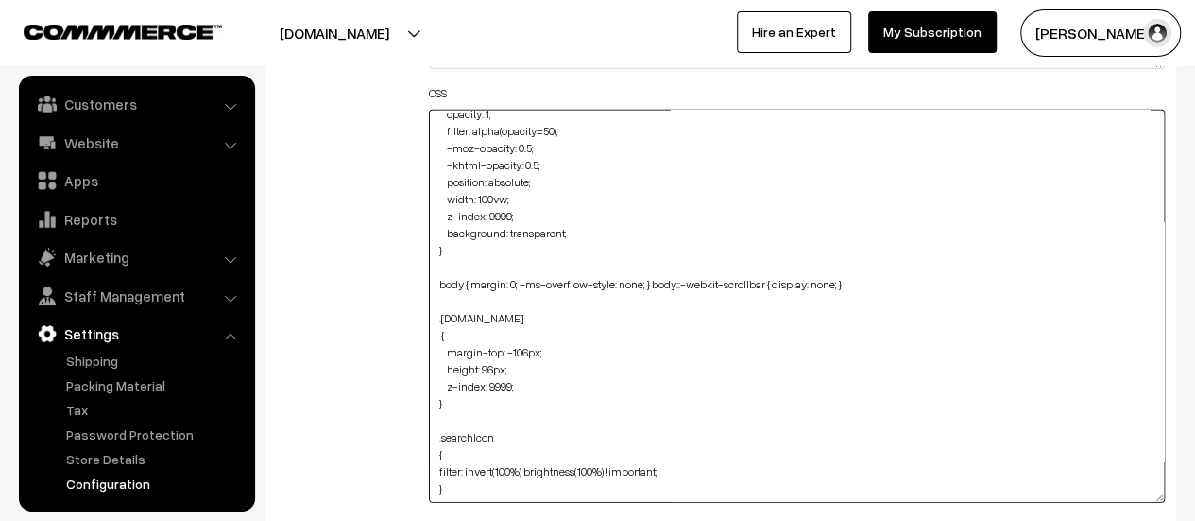
click at [442, 434] on textarea "div#offerText { display: none; } #headerBottom { background: transparent !impor…" at bounding box center [797, 306] width 736 height 393
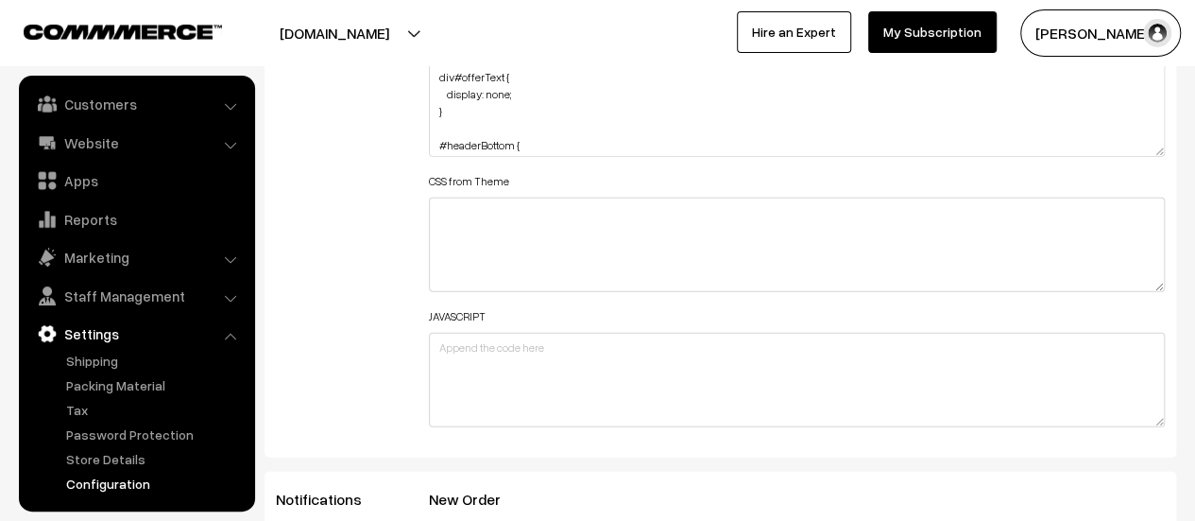
scroll to position [2465, 0]
click at [1151, 151] on textarea "div#offerText { display: none; } #headerBottom { background: transparent !impor…" at bounding box center [797, 110] width 736 height 94
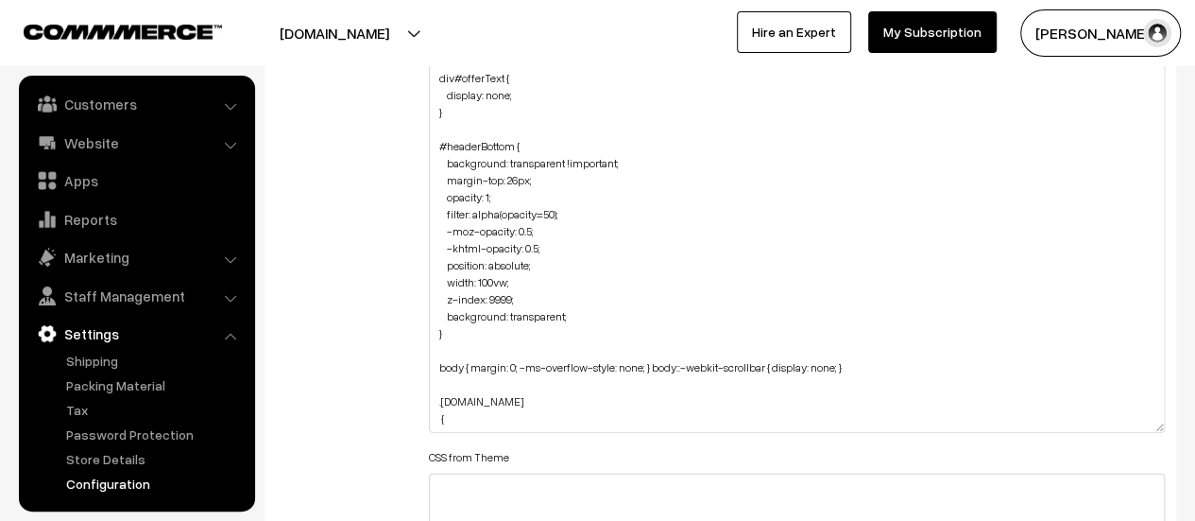
drag, startPoint x: 1157, startPoint y: 146, endPoint x: 1131, endPoint y: 420, distance: 276.1
click at [1131, 420] on textarea "div#offerText { display: none; } #headerBottom { background: transparent !impor…" at bounding box center [797, 247] width 736 height 369
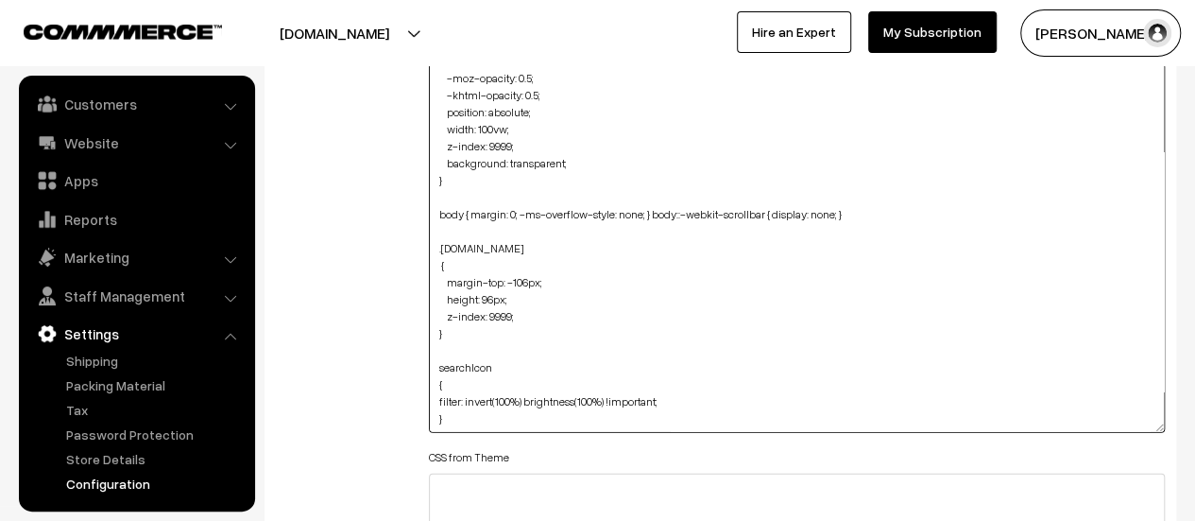
click at [437, 365] on textarea "div#offerText { display: none; } #headerBottom { background: transparent !impor…" at bounding box center [797, 247] width 736 height 369
click at [472, 363] on textarea "div#offerText { display: none; } #headerBottom { background: transparent !impor…" at bounding box center [797, 247] width 736 height 369
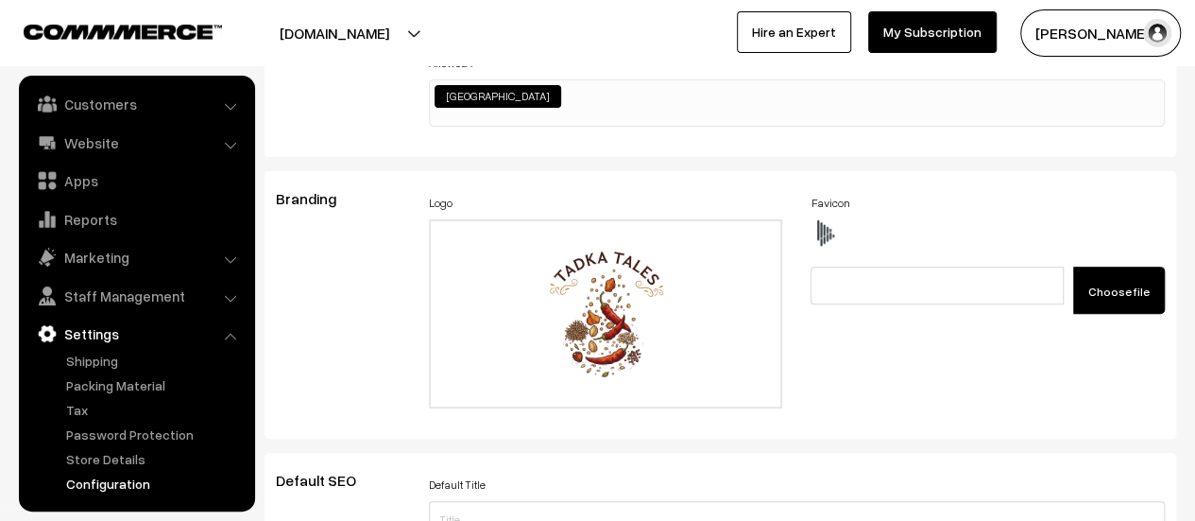
scroll to position [0, 0]
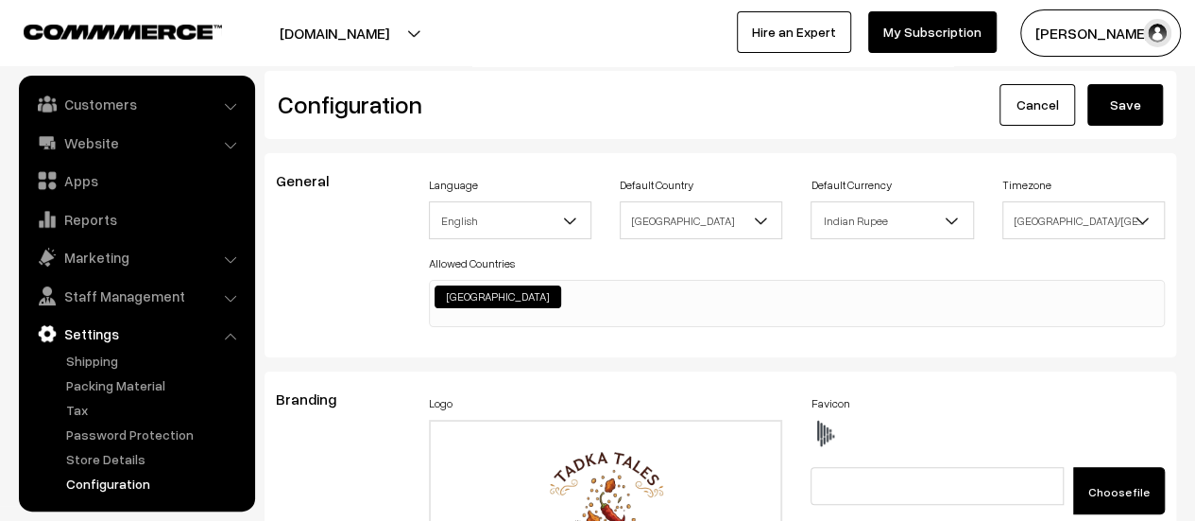
type textarea "div#offerText { display: none; } #headerBottom { background: transparent !impor…"
click at [1120, 105] on button "Save" at bounding box center [1126, 105] width 76 height 42
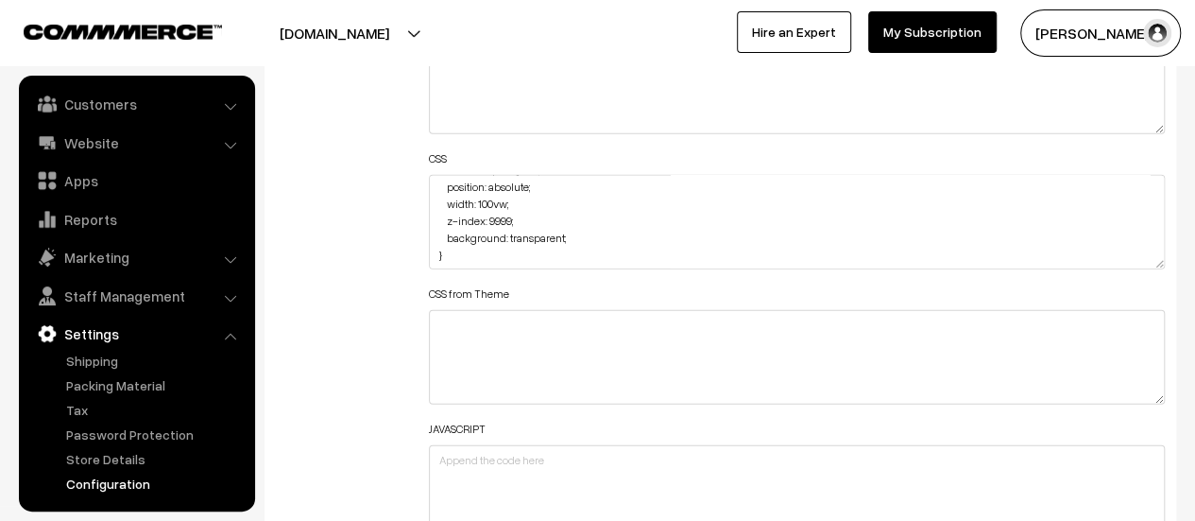
scroll to position [428, 0]
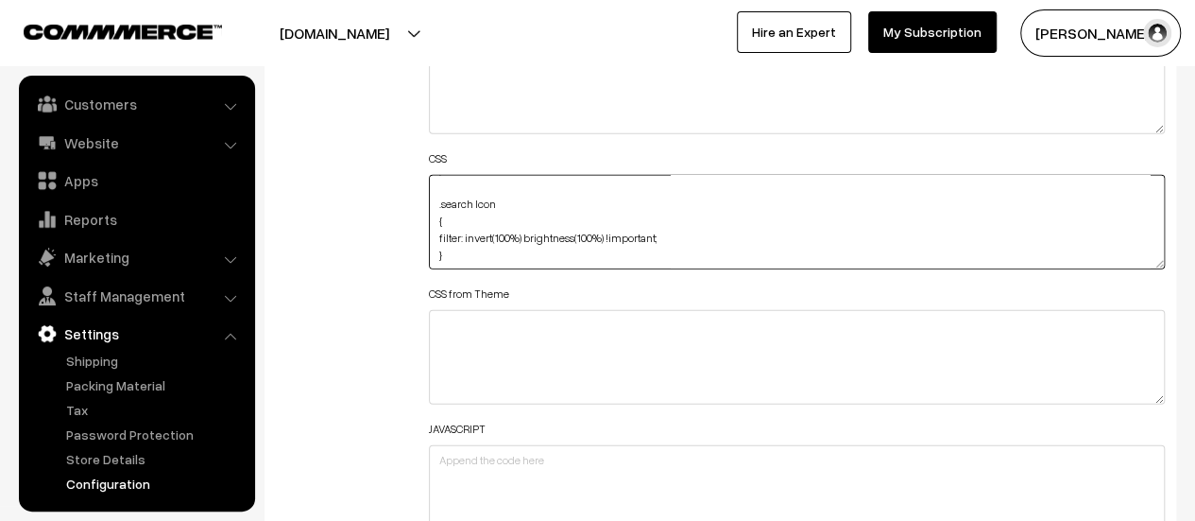
click at [474, 199] on textarea "div#offerText { display: none; } #headerBottom { background: transparent !impor…" at bounding box center [797, 222] width 736 height 94
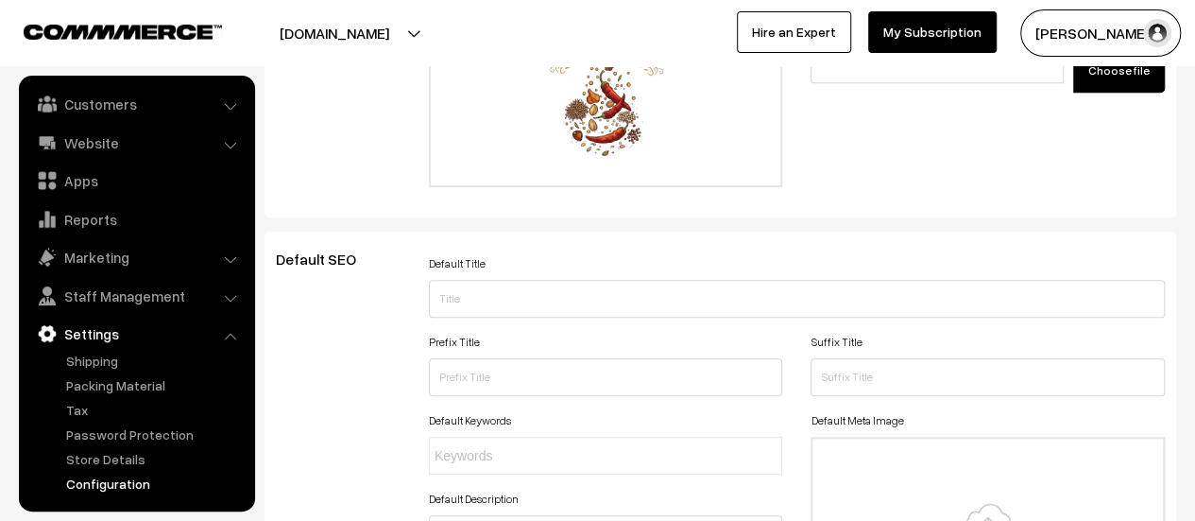
scroll to position [0, 0]
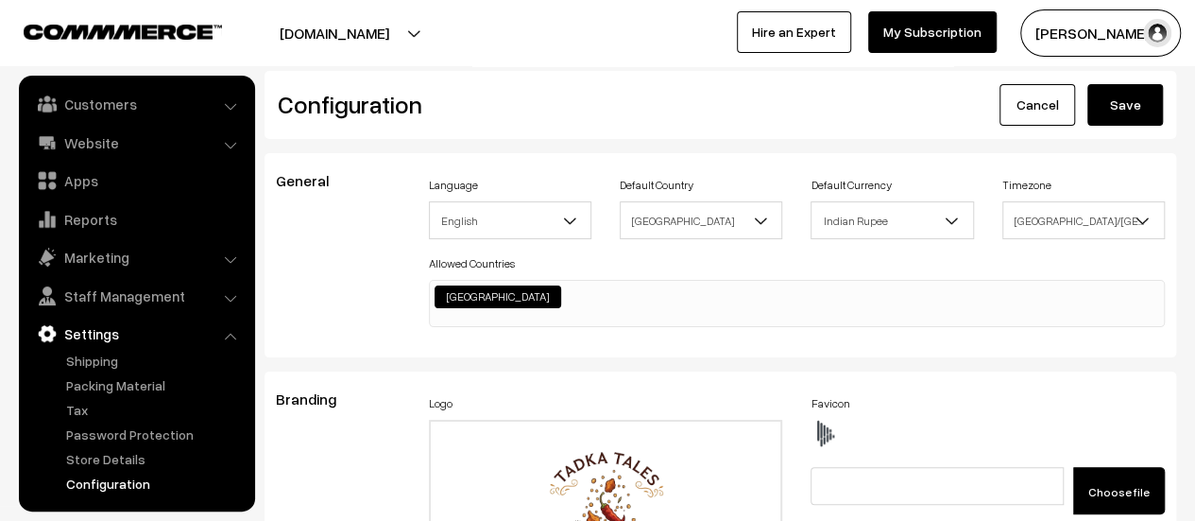
type textarea "div#offerText { display: none; } #headerBottom { background: transparent !impor…"
click at [1127, 109] on button "Save" at bounding box center [1126, 105] width 76 height 42
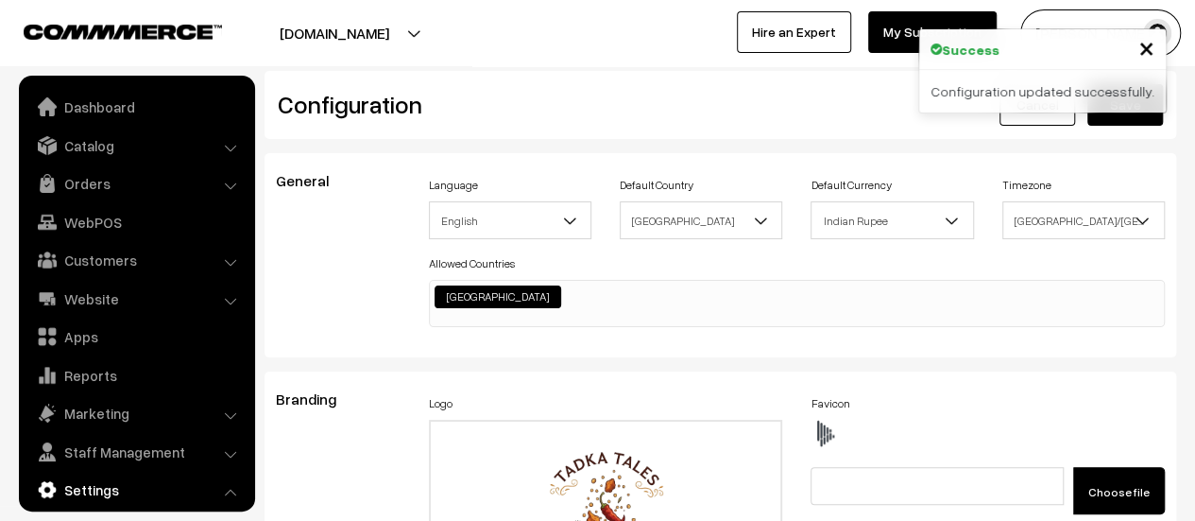
scroll to position [1520, 0]
